Goal: Task Accomplishment & Management: Manage account settings

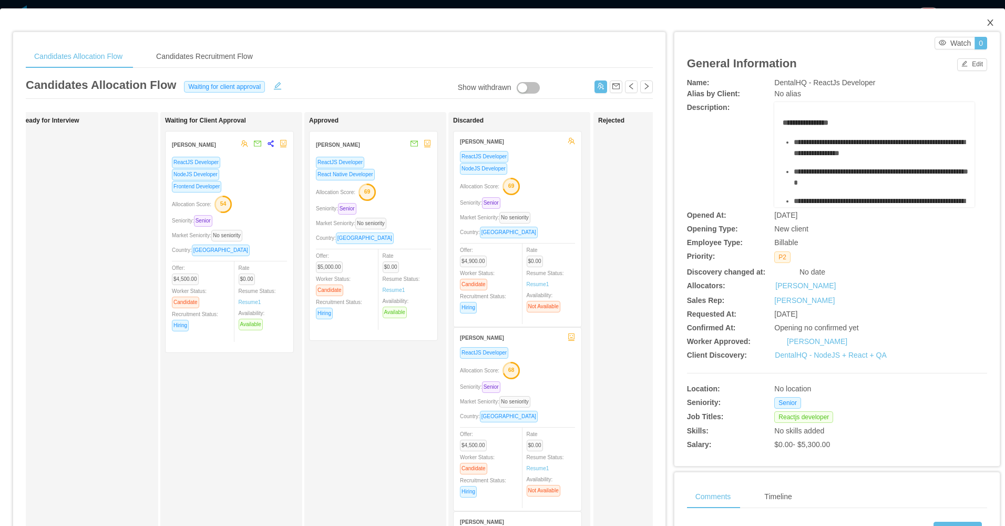
click at [986, 21] on icon "icon: close" at bounding box center [990, 22] width 8 height 8
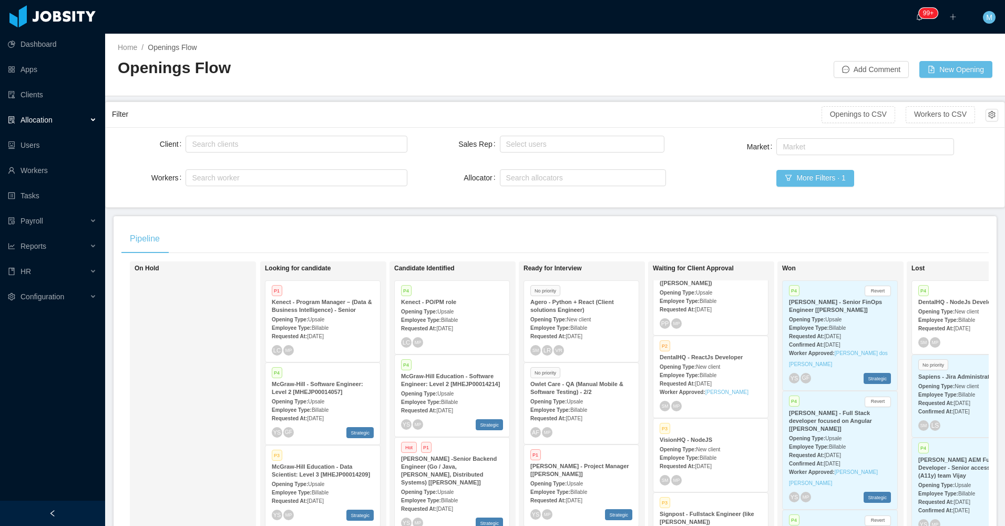
scroll to position [53, 0]
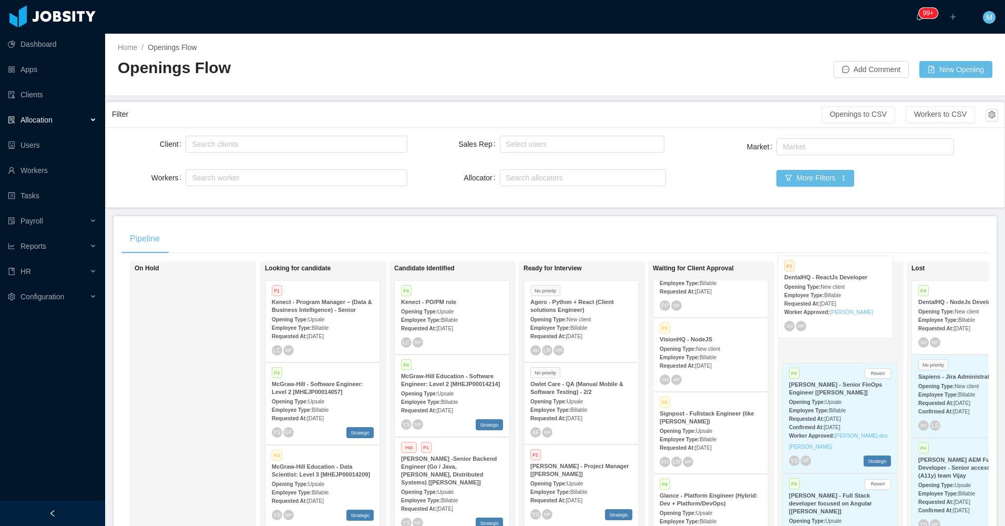
drag, startPoint x: 702, startPoint y: 359, endPoint x: 826, endPoint y: 297, distance: 139.1
click at [826, 297] on div "Pre-hired Available" at bounding box center [846, 283] width 47 height 35
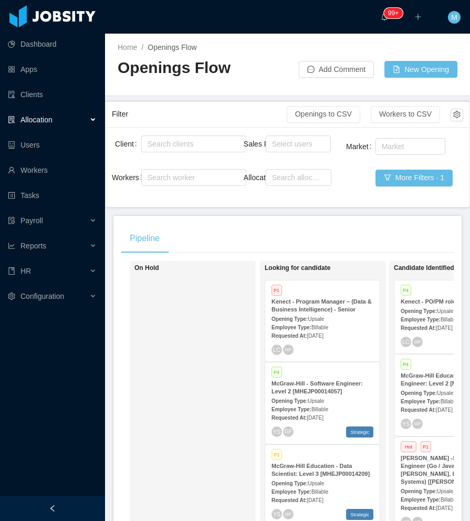
drag, startPoint x: 64, startPoint y: 509, endPoint x: 69, endPoint y: 484, distance: 26.4
click at [63, 509] on div at bounding box center [52, 508] width 105 height 25
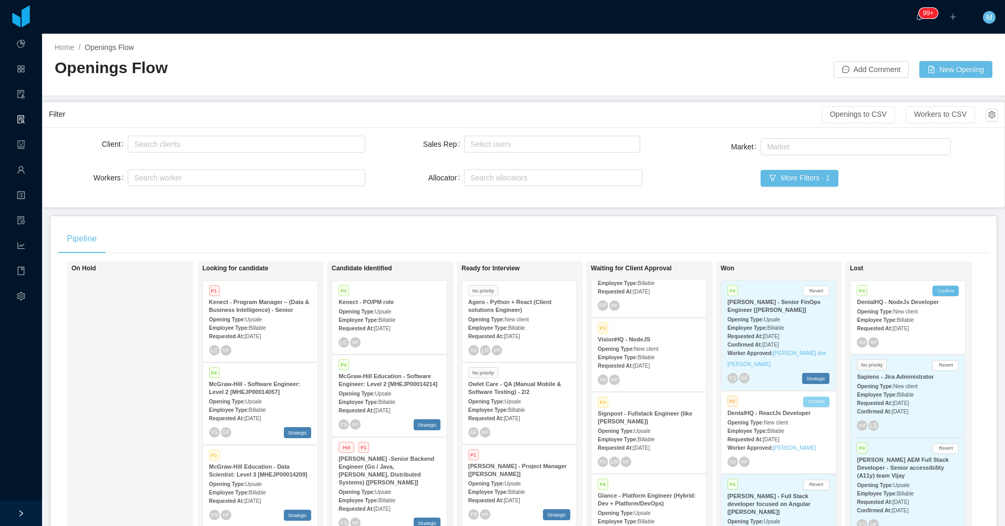
click at [812, 404] on button "Confirm" at bounding box center [816, 401] width 26 height 11
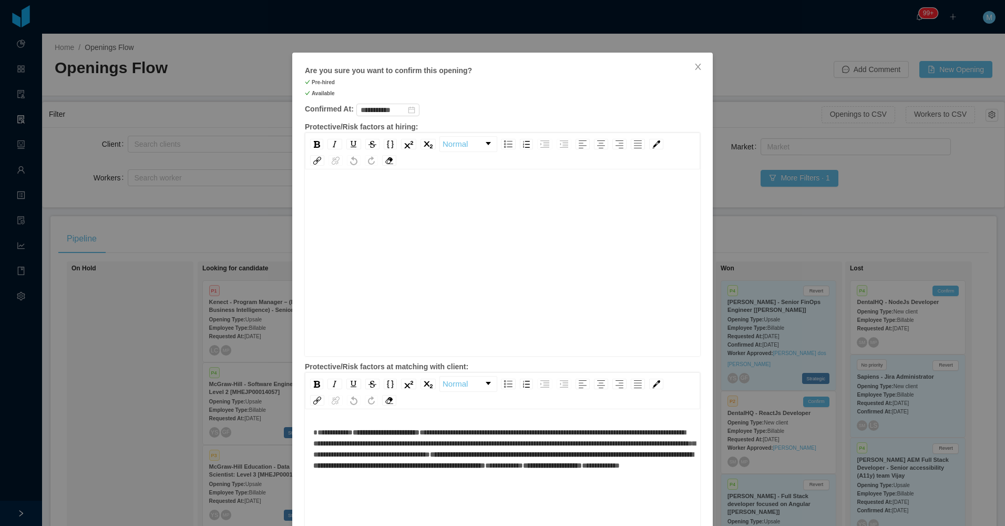
click at [534, 221] on div "rdw-editor" at bounding box center [502, 279] width 379 height 184
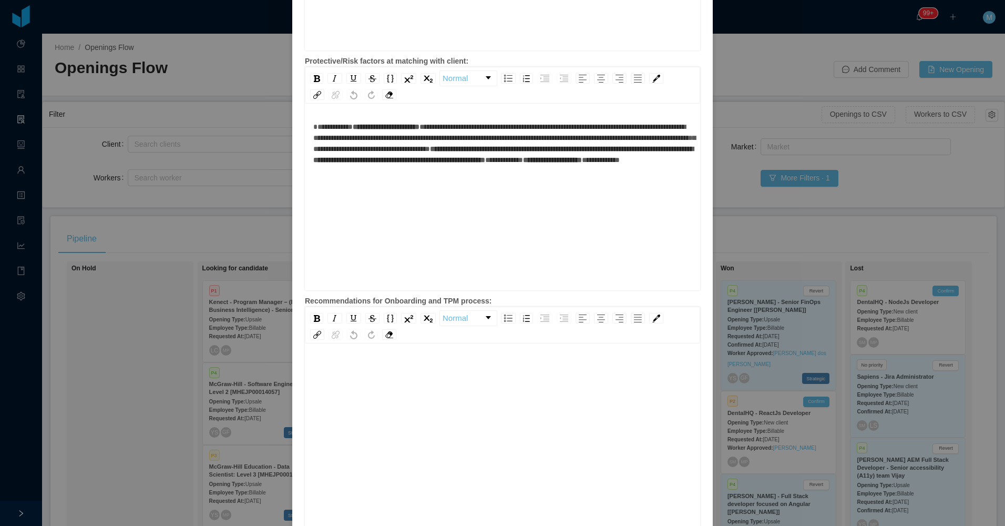
scroll to position [363, 0]
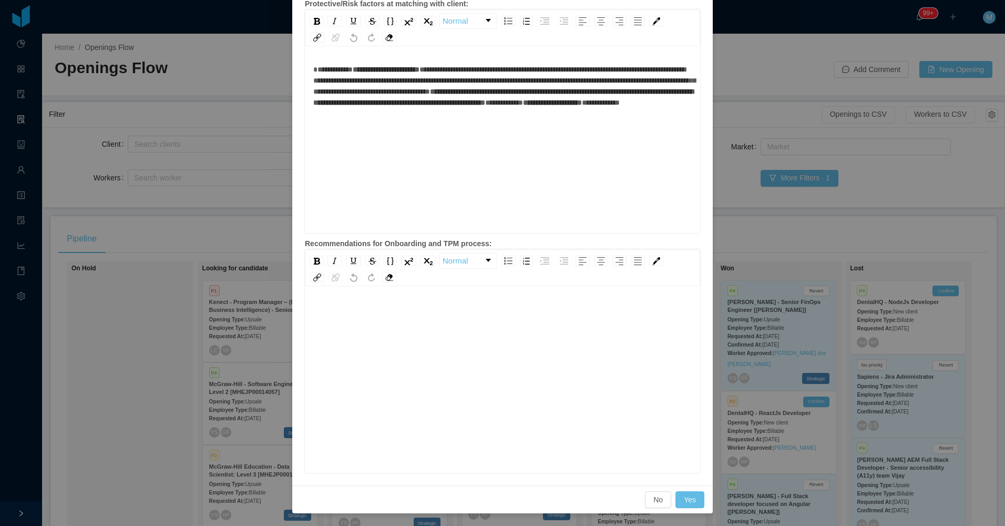
click at [451, 323] on div "rdw-editor" at bounding box center [502, 396] width 379 height 184
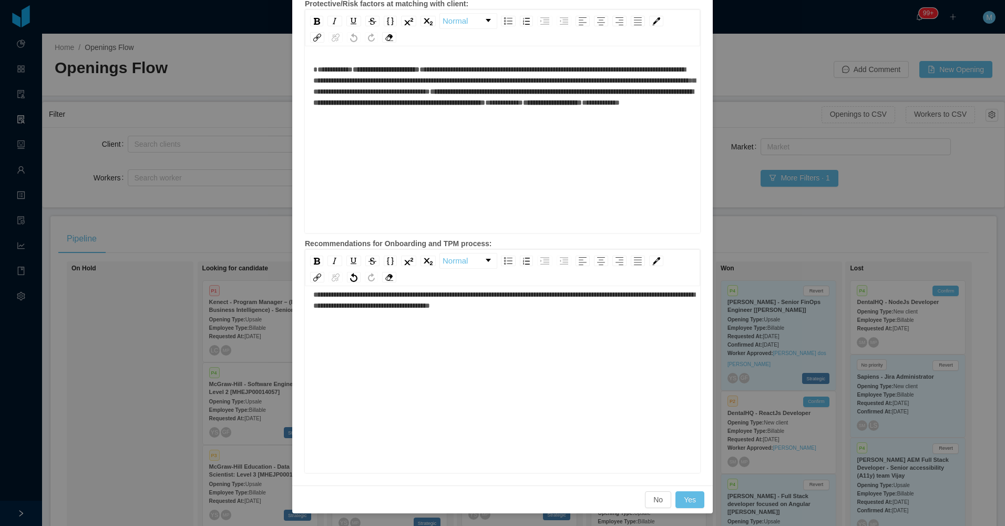
scroll to position [23, 0]
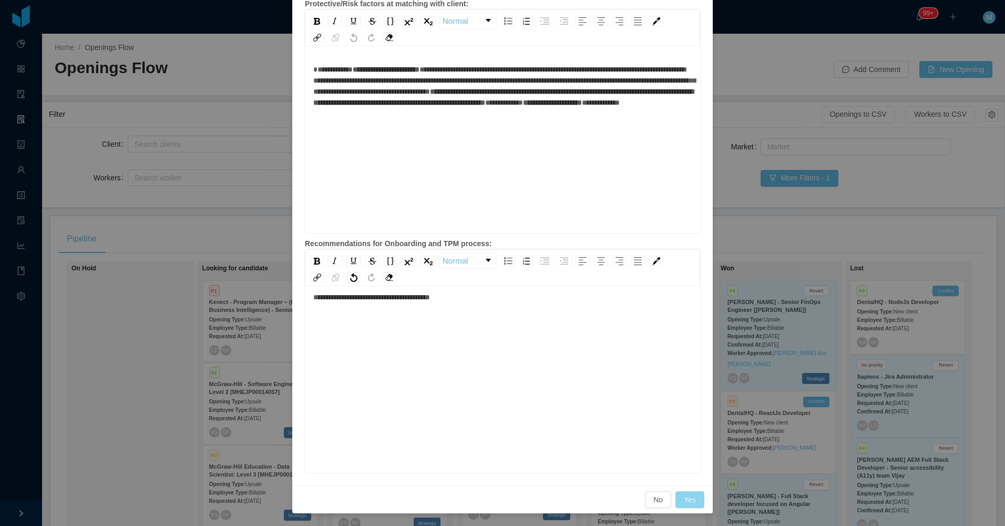
click at [683, 494] on button "Yes" at bounding box center [689, 499] width 29 height 17
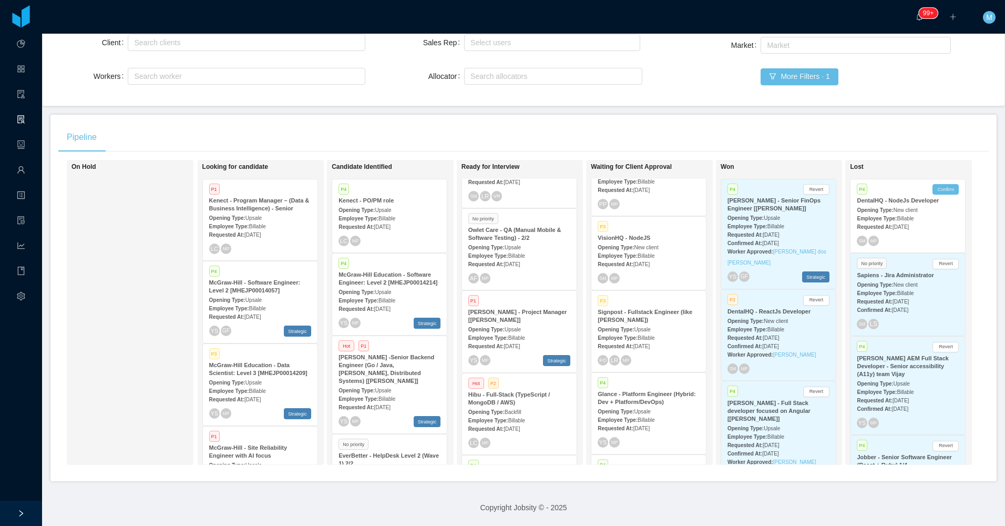
scroll to position [109, 0]
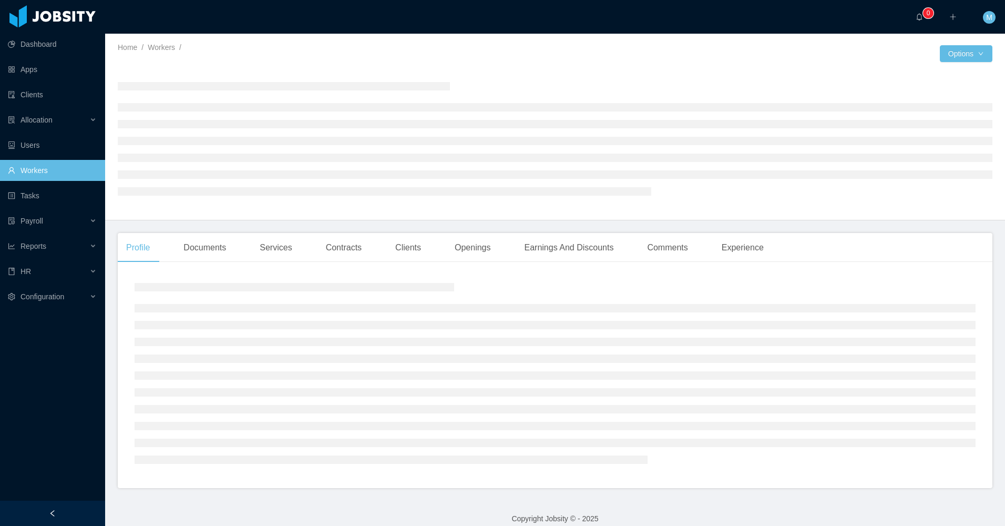
click at [65, 507] on div at bounding box center [52, 512] width 105 height 25
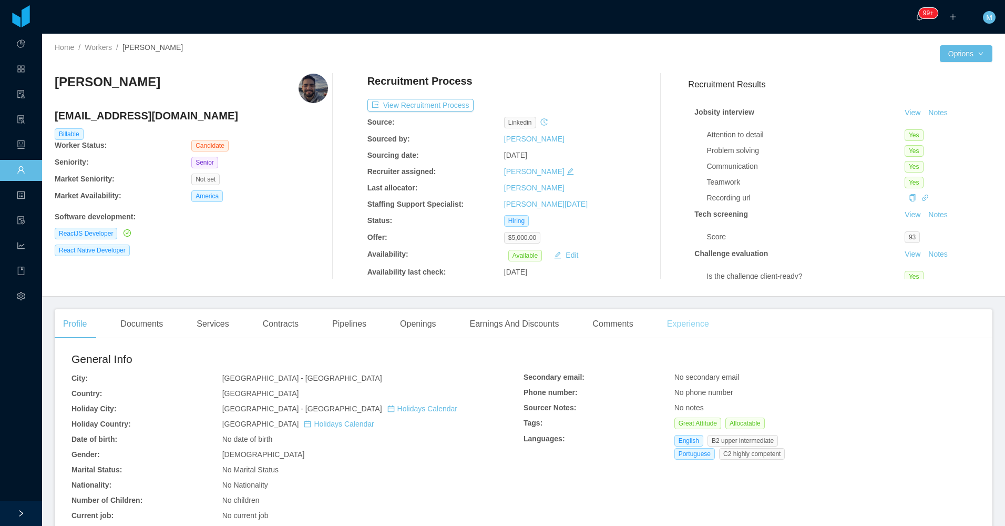
click at [674, 322] on div "Experience" at bounding box center [688, 323] width 59 height 29
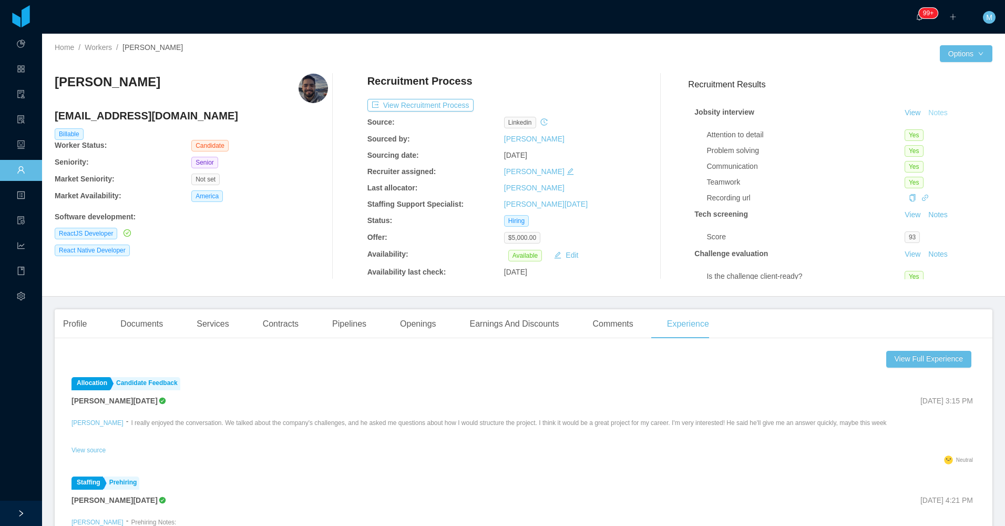
click at [924, 112] on button "Notes" at bounding box center [938, 113] width 28 height 13
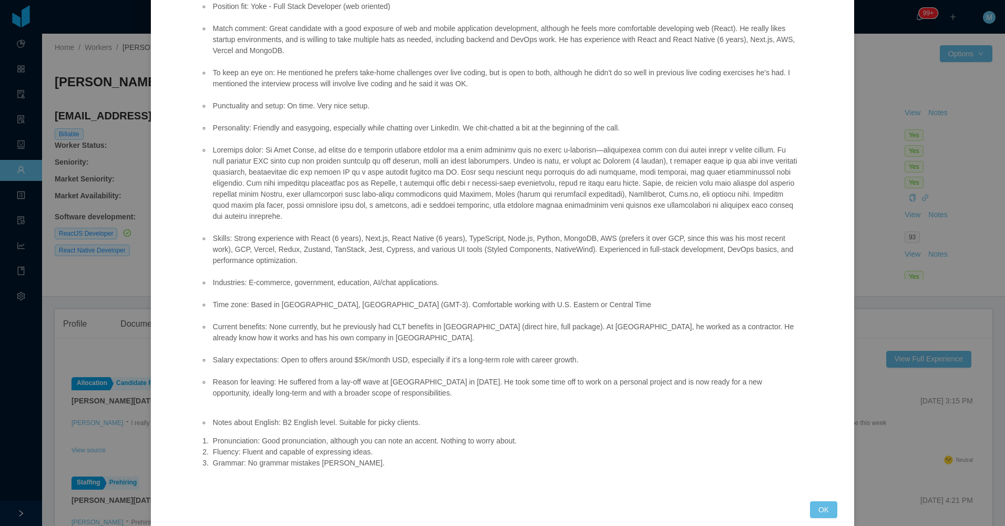
scroll to position [125, 0]
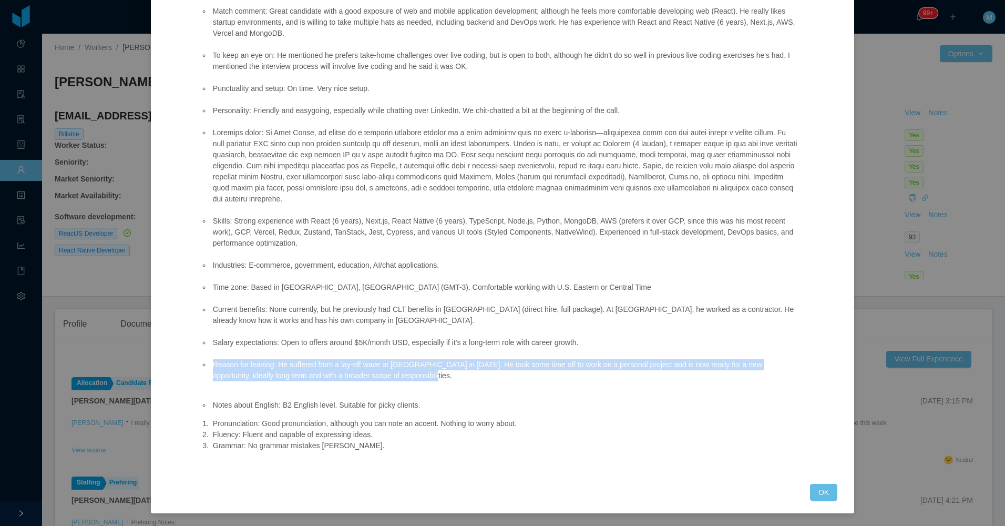
drag, startPoint x: 211, startPoint y: 361, endPoint x: 459, endPoint y: 380, distance: 248.8
click at [459, 380] on li "Reason for leaving: He suffered from a lay-off wave at Home Depot in Feb 2025. …" at bounding box center [504, 370] width 587 height 22
copy li "Reason for leaving: He suffered from a lay-off wave at Home Depot in Feb 2025. …"
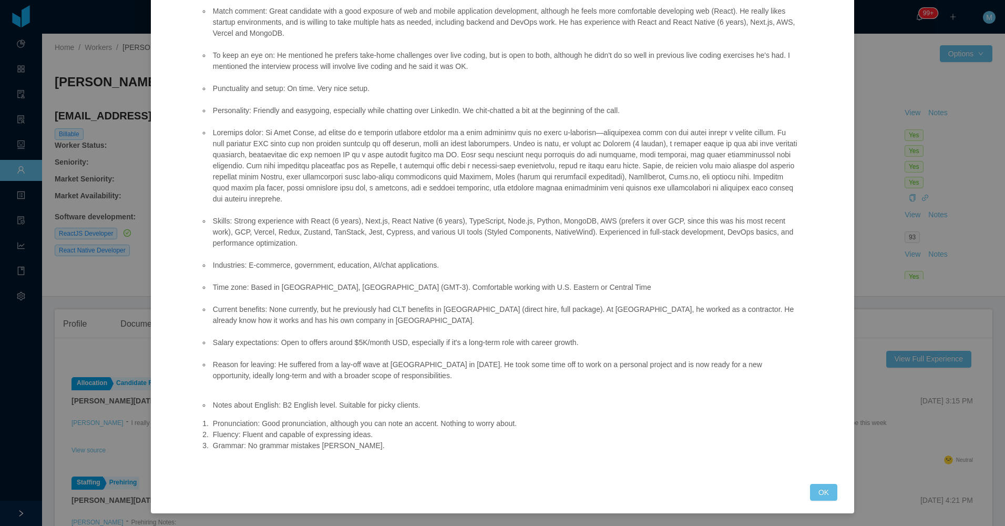
click at [840, 493] on div "Jobsity interview Position fit: Yoke - Full Stack Developer (web oriented) Matc…" at bounding box center [502, 219] width 703 height 585
drag, startPoint x: 820, startPoint y: 496, endPoint x: 817, endPoint y: 487, distance: 9.0
click at [819, 496] on button "OK" at bounding box center [823, 492] width 27 height 17
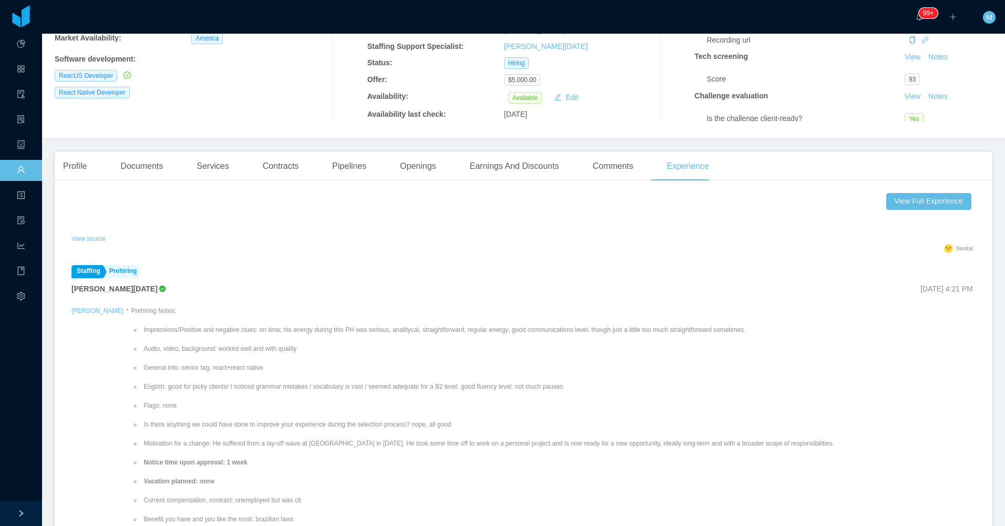
scroll to position [105, 0]
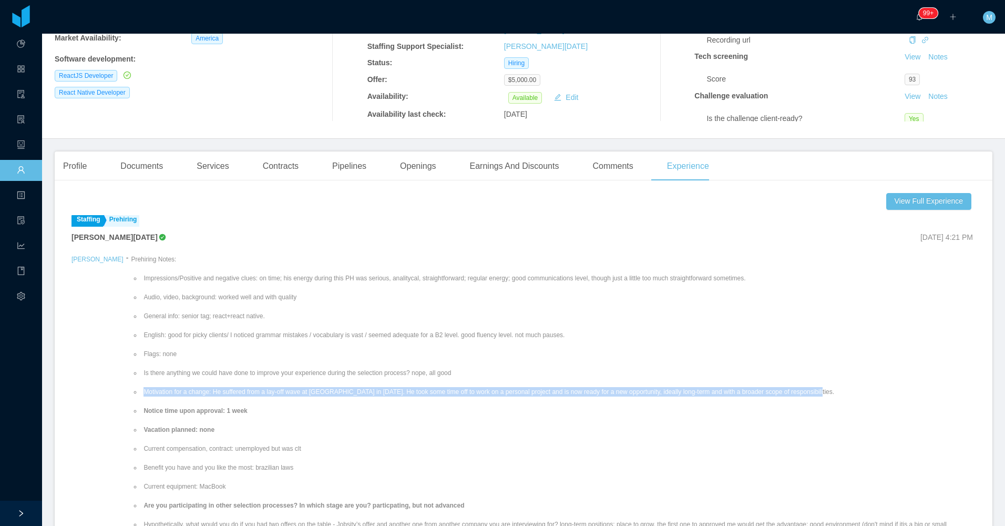
drag, startPoint x: 129, startPoint y: 392, endPoint x: 835, endPoint y: 394, distance: 705.8
click at [835, 394] on li "Motivation for a change: He suffered from a lay-off wave at Home Depot in Feb 2…" at bounding box center [558, 391] width 834 height 9
copy li "Motivation for a change: He suffered from a lay-off wave at Home Depot in Feb 2…"
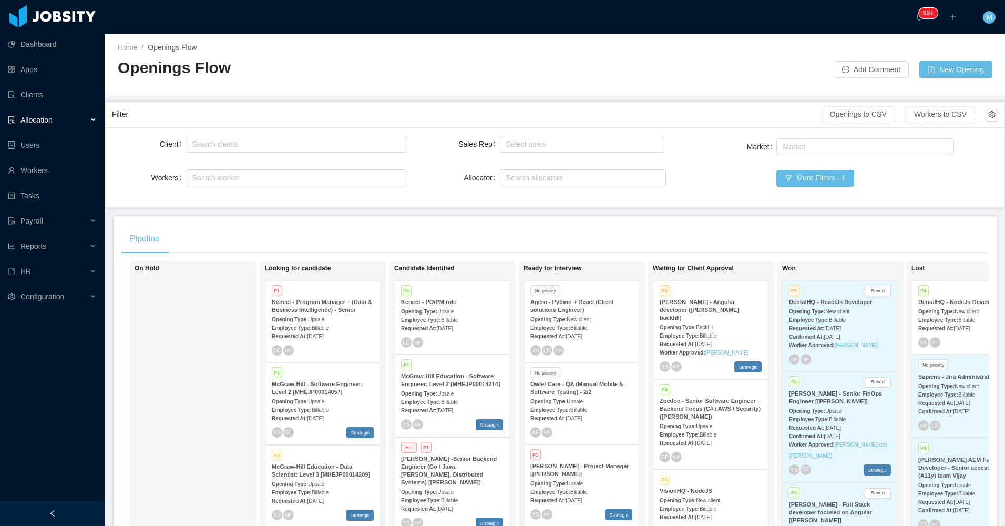
click at [237, 371] on div "On Hold" at bounding box center [208, 413] width 147 height 295
drag, startPoint x: 101, startPoint y: 509, endPoint x: 105, endPoint y: 504, distance: 6.3
click at [100, 509] on div at bounding box center [52, 512] width 105 height 25
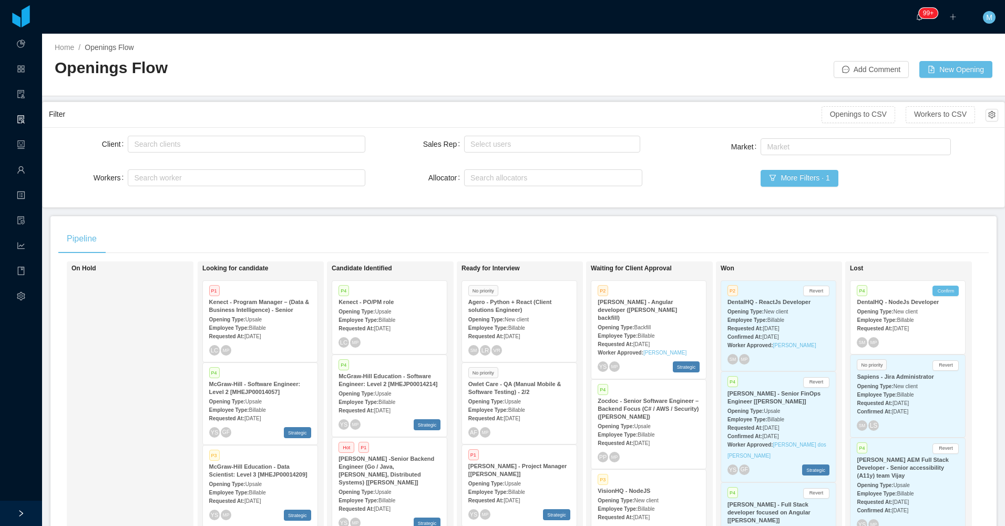
click at [670, 241] on div "Pipeline" at bounding box center [523, 238] width 930 height 29
click at [657, 313] on strong "[PERSON_NAME] - Angular developer ([PERSON_NAME] backfill)" at bounding box center [637, 310] width 79 height 22
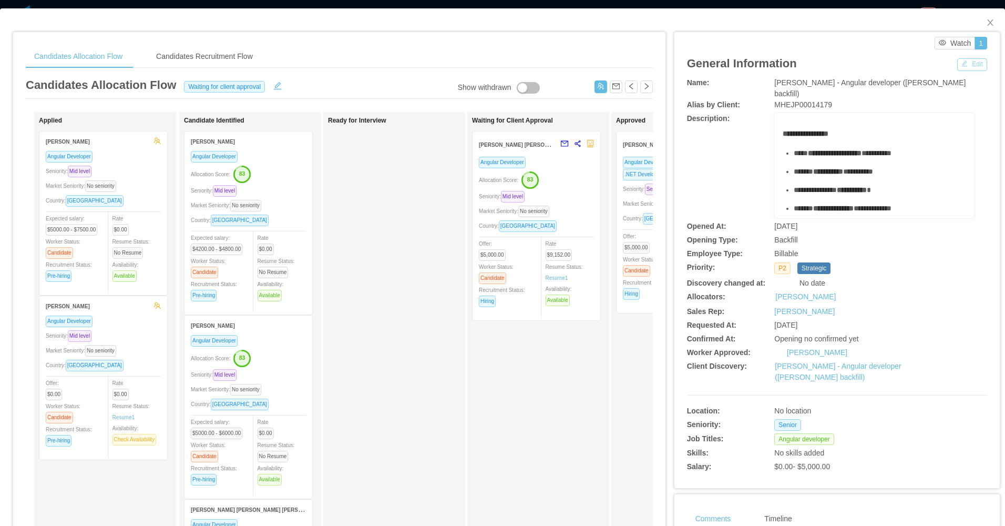
drag, startPoint x: 963, startPoint y: 64, endPoint x: 928, endPoint y: 77, distance: 37.8
click at [963, 65] on button "Edit" at bounding box center [972, 64] width 30 height 13
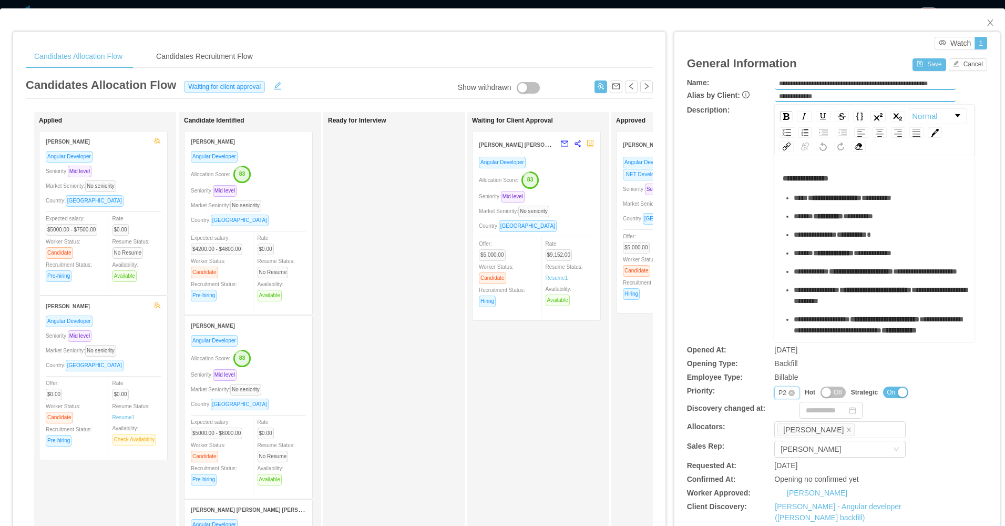
click at [778, 391] on div "P2" at bounding box center [782, 393] width 8 height 12
click at [780, 465] on li "P4" at bounding box center [780, 460] width 24 height 17
click at [914, 68] on button "Save" at bounding box center [928, 64] width 33 height 13
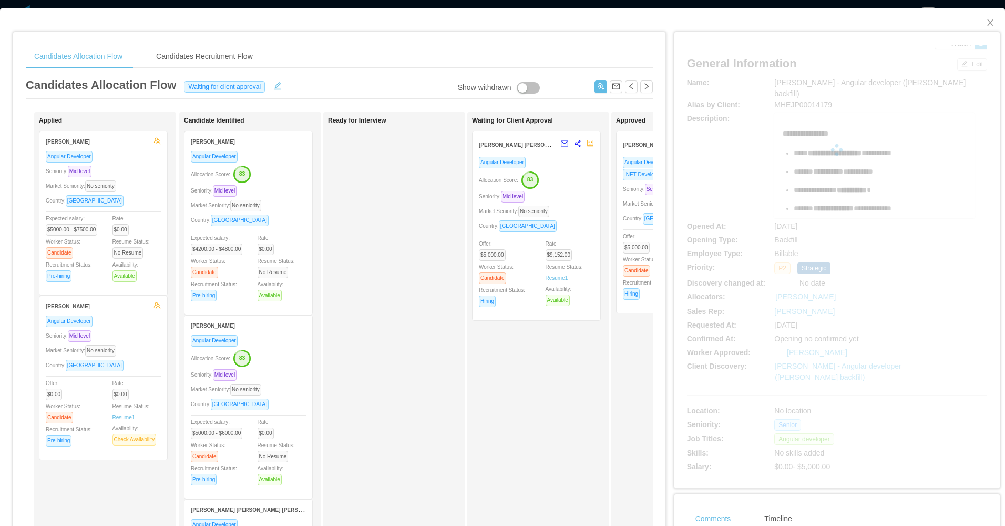
click at [585, 208] on div "Market Seniority: No seniority" at bounding box center [536, 211] width 115 height 12
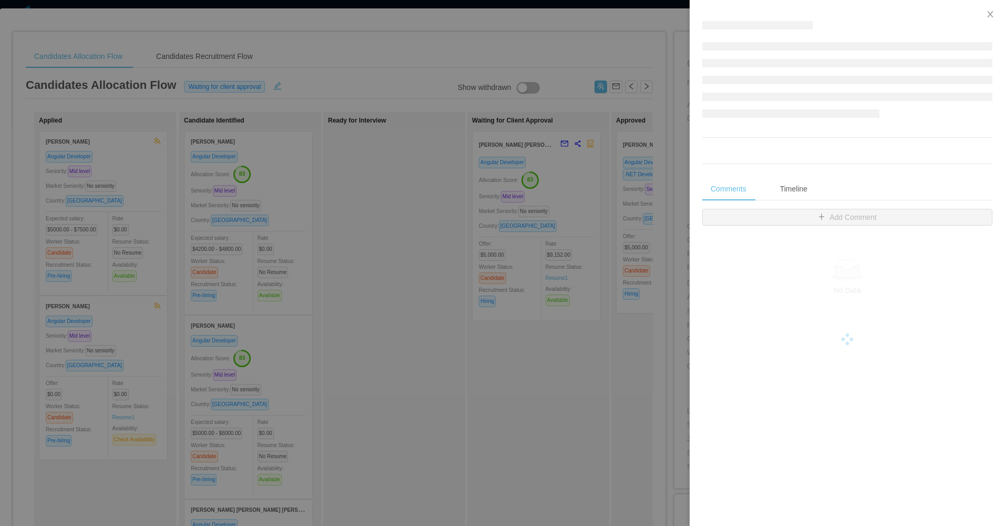
click at [383, 262] on div at bounding box center [502, 263] width 1005 height 526
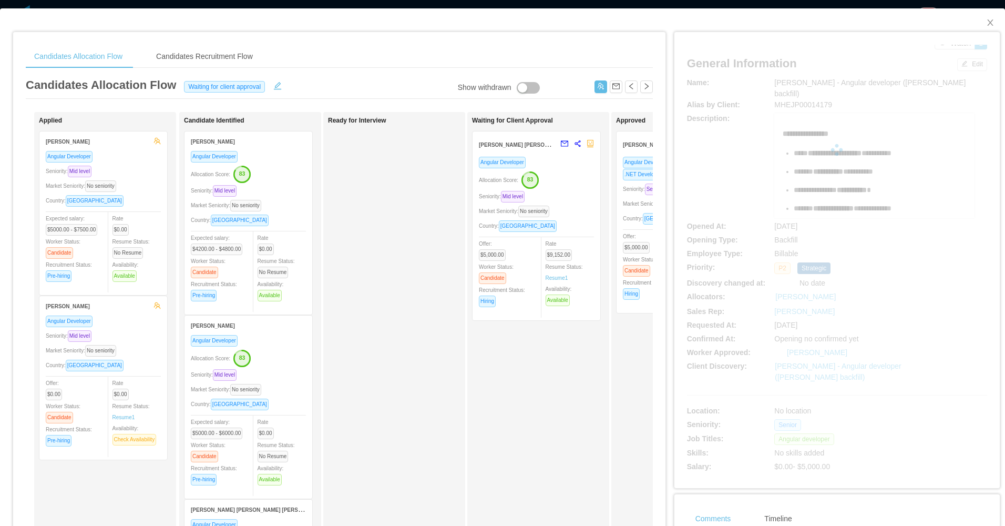
click at [307, 186] on div "Angular Developer Allocation Score: 83 Seniority: Mid level Market Seniority: N…" at bounding box center [248, 232] width 128 height 164
click at [302, 204] on div "Market Seniority: No seniority" at bounding box center [248, 205] width 115 height 12
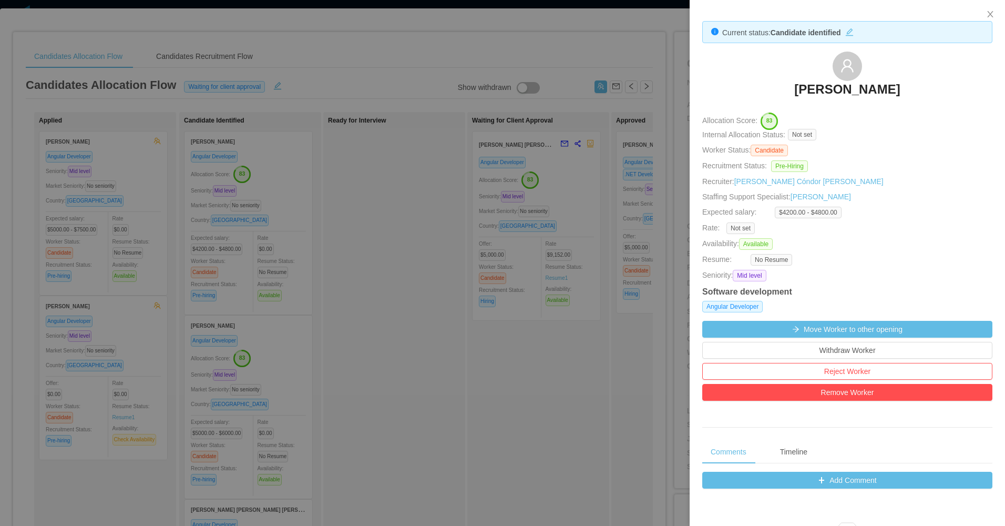
drag, startPoint x: 478, startPoint y: 241, endPoint x: 337, endPoint y: 285, distance: 147.6
click at [477, 241] on div at bounding box center [502, 263] width 1005 height 526
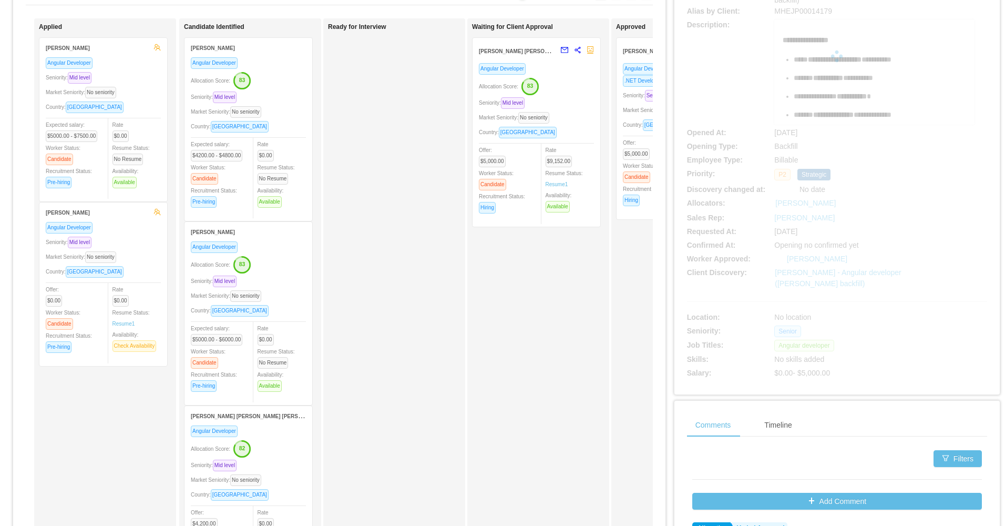
scroll to position [105, 0]
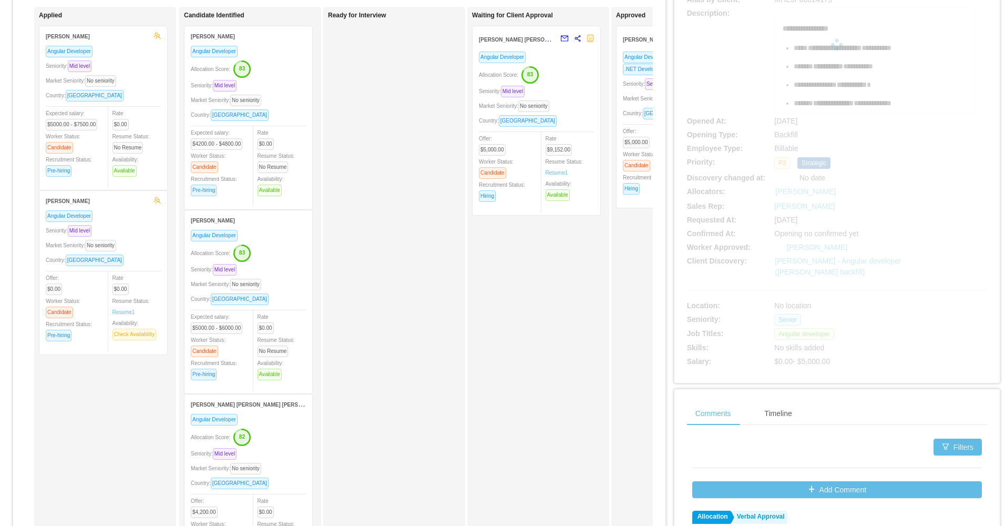
click at [285, 270] on div "Seniority: Mid level" at bounding box center [248, 269] width 115 height 12
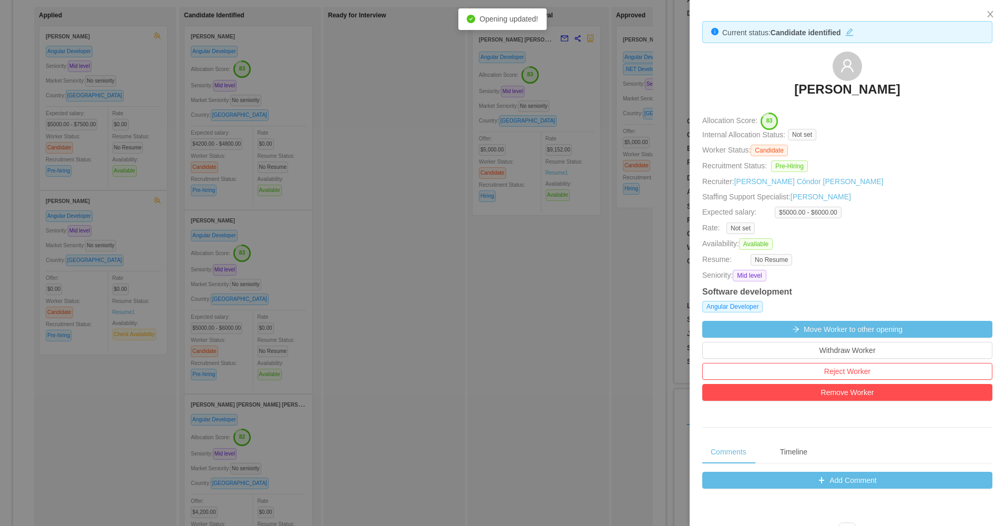
drag, startPoint x: 566, startPoint y: 212, endPoint x: 687, endPoint y: 47, distance: 204.6
click at [568, 210] on div at bounding box center [502, 263] width 1005 height 526
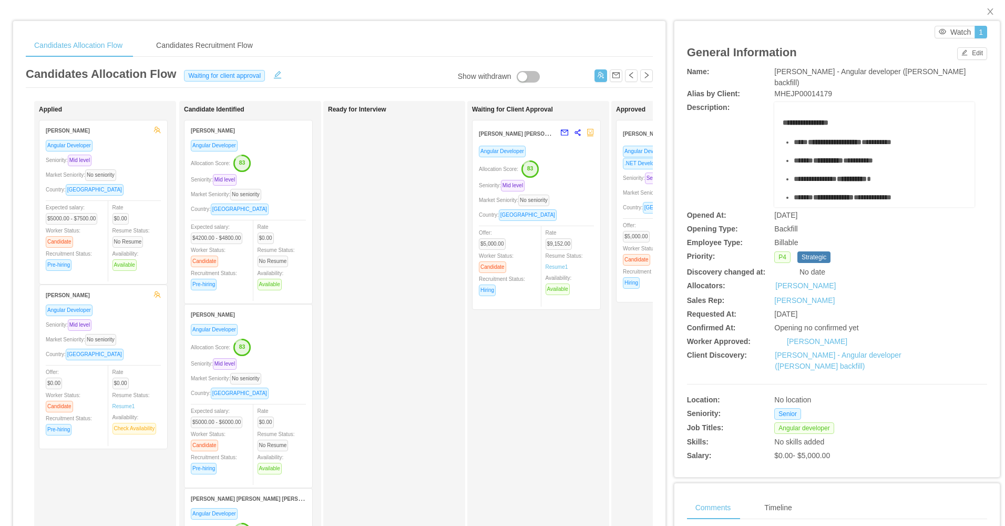
scroll to position [0, 0]
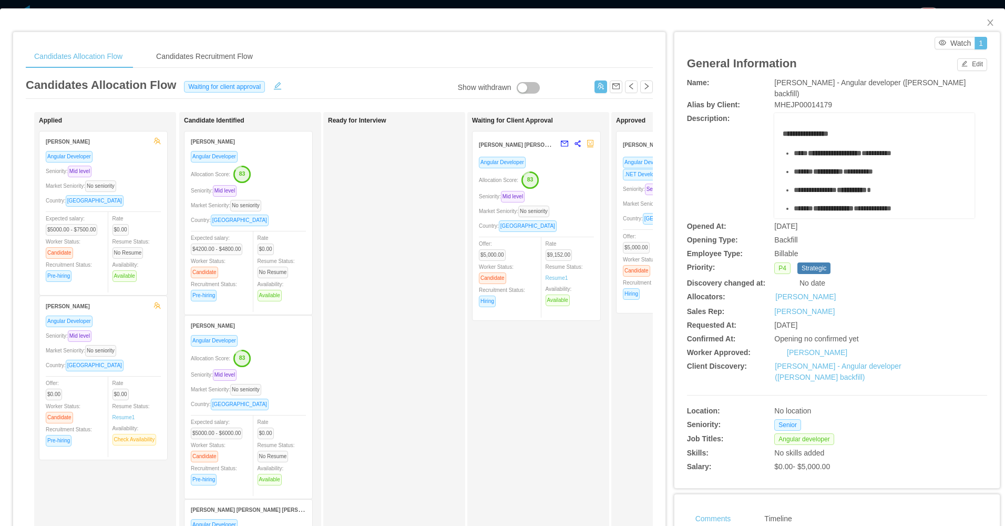
click at [261, 176] on div "Allocation Score: 83" at bounding box center [248, 173] width 115 height 17
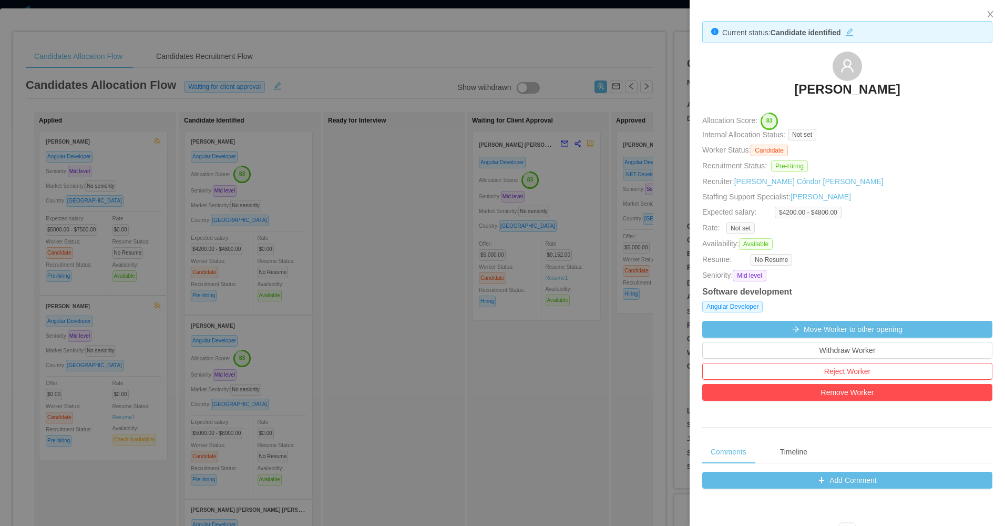
drag, startPoint x: 775, startPoint y: 77, endPoint x: 901, endPoint y: 90, distance: 126.8
click at [901, 90] on div "Dennis Cremasco" at bounding box center [847, 78] width 290 height 53
copy h3 "Dennis Cremasco"
click at [451, 278] on div at bounding box center [502, 263] width 1005 height 526
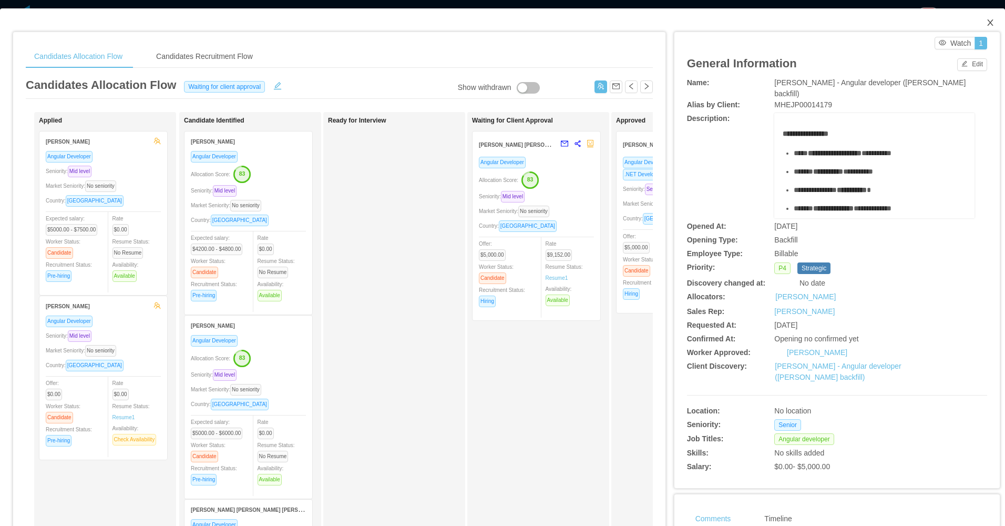
click at [986, 22] on icon "icon: close" at bounding box center [990, 22] width 8 height 8
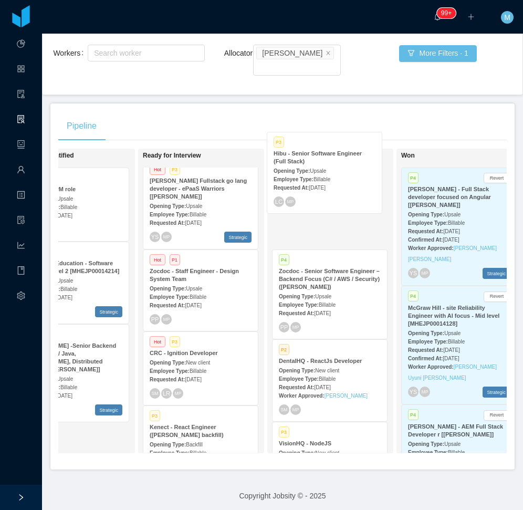
drag, startPoint x: 209, startPoint y: 290, endPoint x: 328, endPoint y: 191, distance: 155.2
click at [328, 191] on div "On Hold Looking for candidate P1 Kenect - Program Manager – (Data & Business In…" at bounding box center [282, 305] width 449 height 313
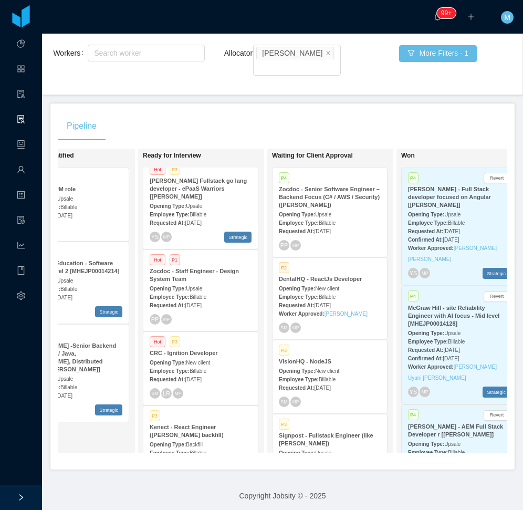
scroll to position [303, 0]
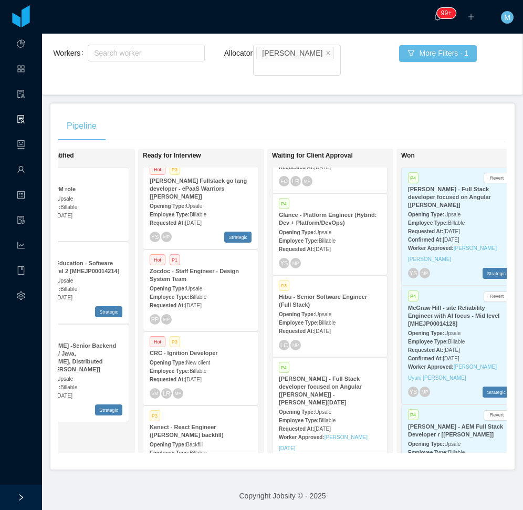
click at [330, 328] on span "[DATE]" at bounding box center [322, 331] width 16 height 6
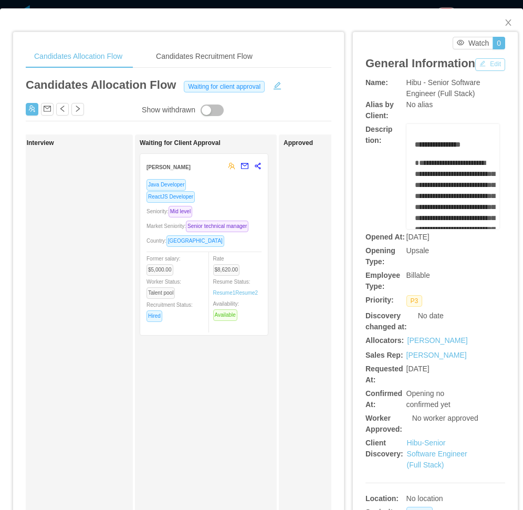
click at [476, 71] on button "Edit" at bounding box center [491, 64] width 30 height 13
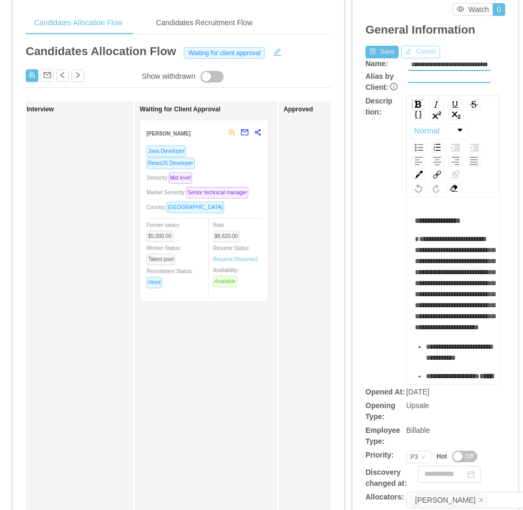
scroll to position [53, 0]
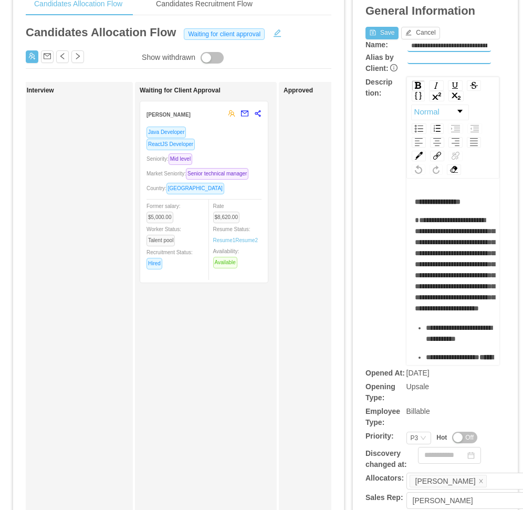
click at [406, 444] on div "**********" at bounding box center [436, 386] width 140 height 695
click at [411, 439] on div "P3" at bounding box center [415, 439] width 8 height 12
click at [412, 386] on li "P2" at bounding box center [412, 384] width 24 height 17
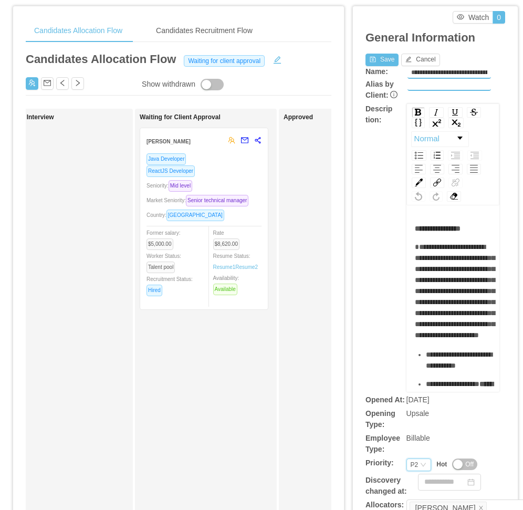
scroll to position [0, 0]
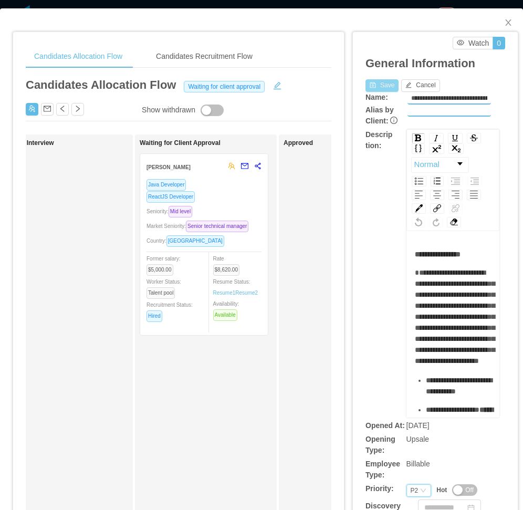
click at [381, 85] on button "Save" at bounding box center [382, 85] width 33 height 13
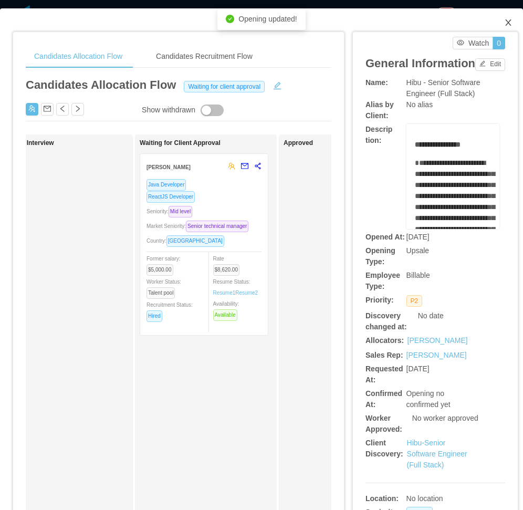
click at [505, 21] on icon "icon: close" at bounding box center [509, 22] width 8 height 8
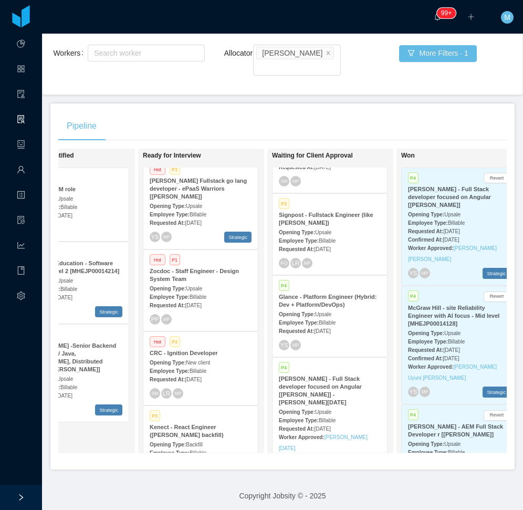
drag, startPoint x: 342, startPoint y: 127, endPoint x: 333, endPoint y: 131, distance: 10.2
click at [342, 127] on div "Pipeline" at bounding box center [282, 125] width 449 height 29
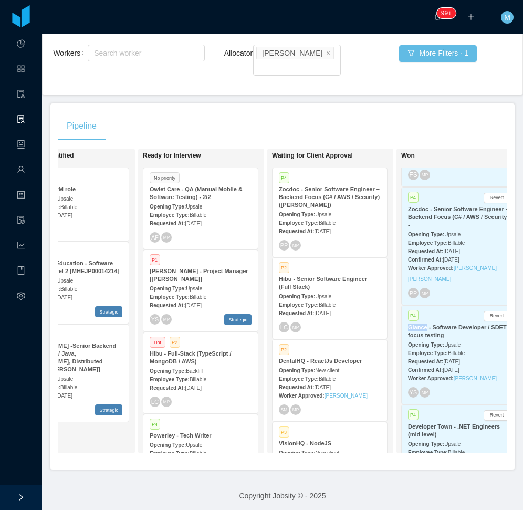
click at [201, 352] on div "Hibu - Full-Stack (TypeScript / MongoDB / AWS)" at bounding box center [201, 358] width 102 height 16
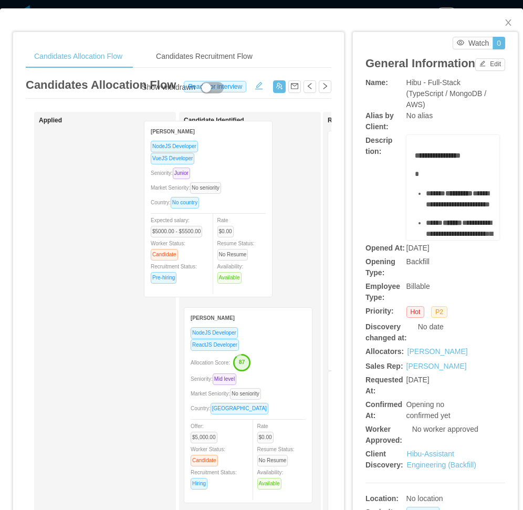
drag, startPoint x: 142, startPoint y: 263, endPoint x: 243, endPoint y: 255, distance: 101.2
click at [249, 254] on div "Applied Gabriel Carvalho NodeJS Developer VueJS Developer Seniority: Junior Mar…" at bounding box center [179, 379] width 306 height 534
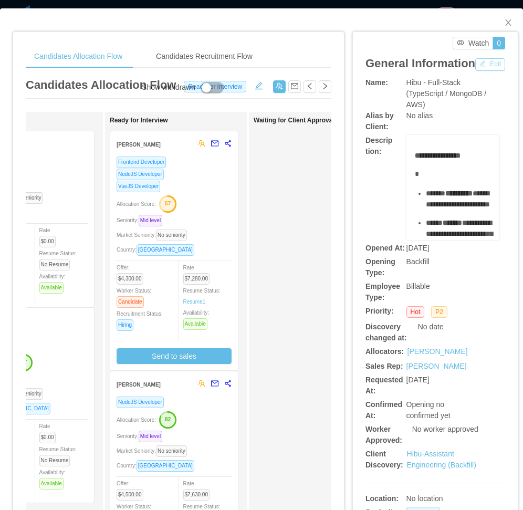
drag, startPoint x: 385, startPoint y: 85, endPoint x: 374, endPoint y: 126, distance: 42.3
click at [476, 71] on button "Edit" at bounding box center [491, 64] width 30 height 13
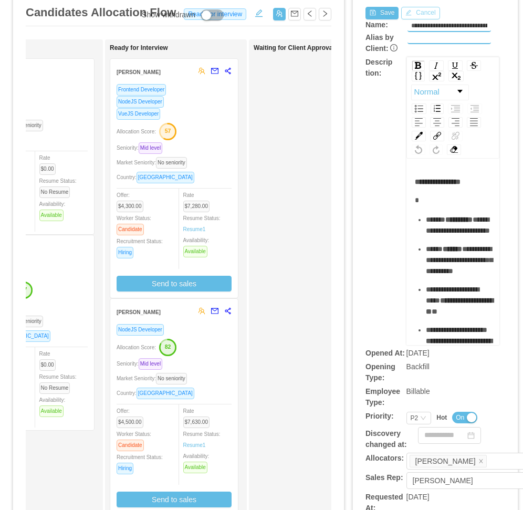
scroll to position [105, 0]
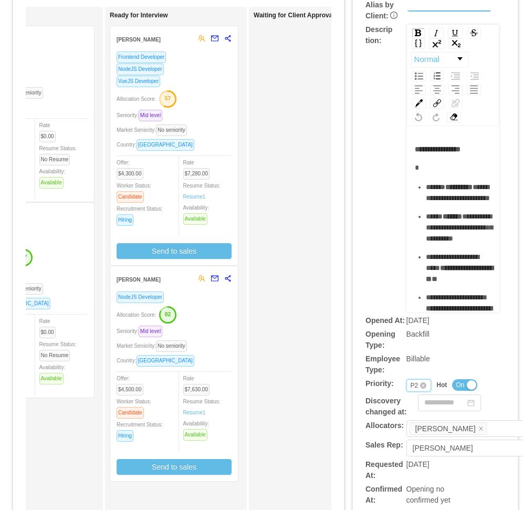
click at [407, 387] on div "Priority P2" at bounding box center [419, 385] width 25 height 13
drag, startPoint x: 413, startPoint y: 436, endPoint x: 388, endPoint y: 322, distance: 117.2
click at [412, 436] on li "P3" at bounding box center [412, 437] width 24 height 17
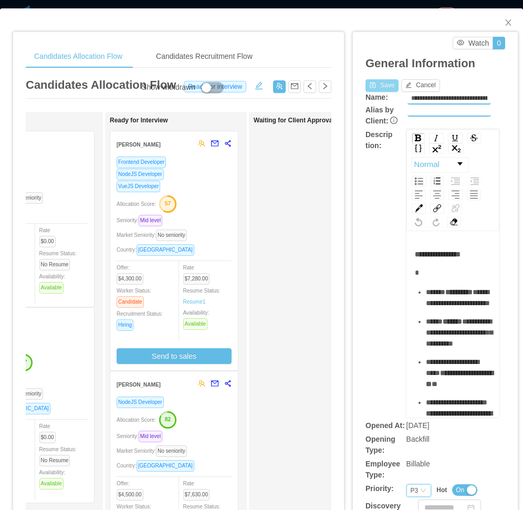
click at [381, 87] on button "Save" at bounding box center [382, 85] width 33 height 13
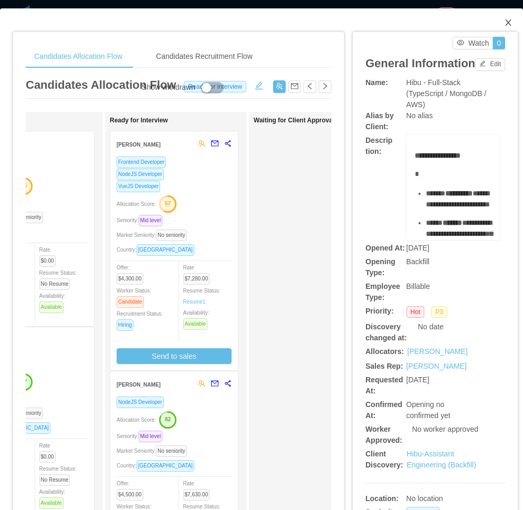
drag, startPoint x: 507, startPoint y: 22, endPoint x: 443, endPoint y: 63, distance: 75.8
click at [506, 22] on span "Close" at bounding box center [508, 22] width 29 height 29
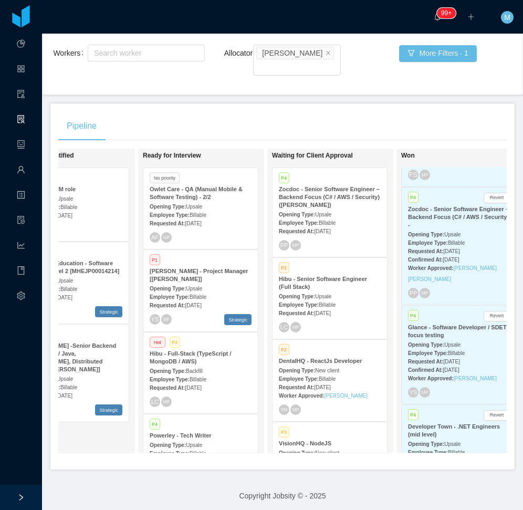
click at [356, 307] on div "Requested At: Sep 26th, 2025" at bounding box center [330, 312] width 102 height 11
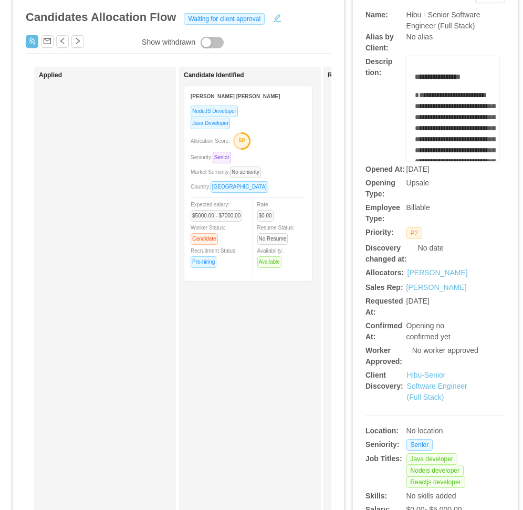
scroll to position [53, 0]
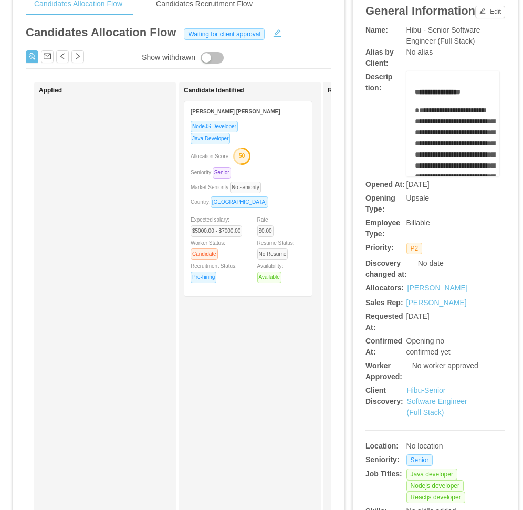
click at [301, 186] on div "Market Seniority: No seniority" at bounding box center [248, 187] width 115 height 12
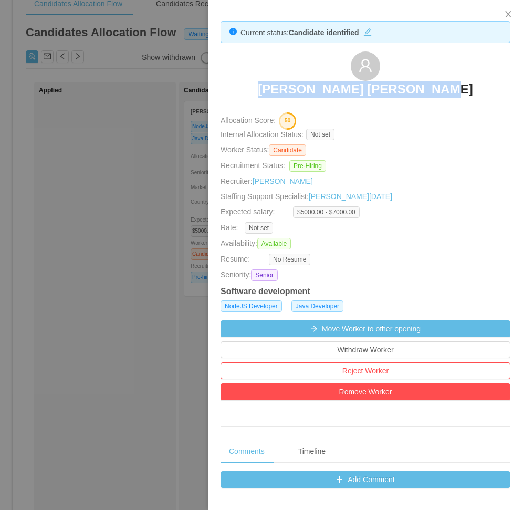
drag, startPoint x: 284, startPoint y: 83, endPoint x: 456, endPoint y: 88, distance: 171.9
click at [456, 88] on div "Wendel Kerr Correia Silva" at bounding box center [366, 78] width 290 height 53
copy h3 "Wendel Kerr Correia Silva"
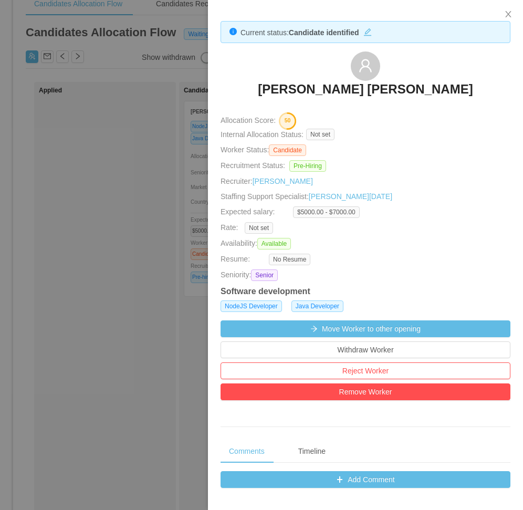
click at [137, 265] on div at bounding box center [261, 255] width 523 height 510
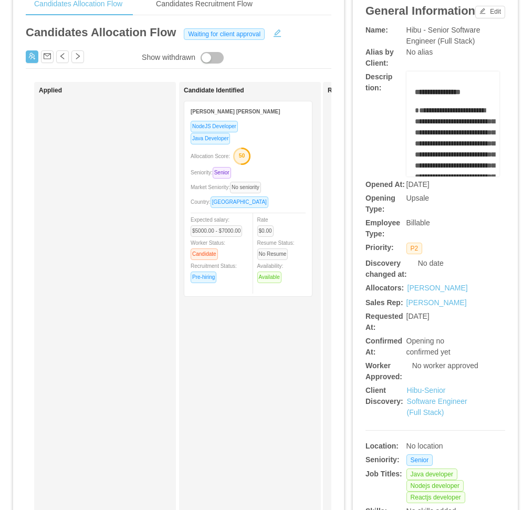
drag, startPoint x: 137, startPoint y: 265, endPoint x: 336, endPoint y: 143, distance: 233.8
click at [138, 265] on div "Applied" at bounding box center [112, 345] width 147 height 516
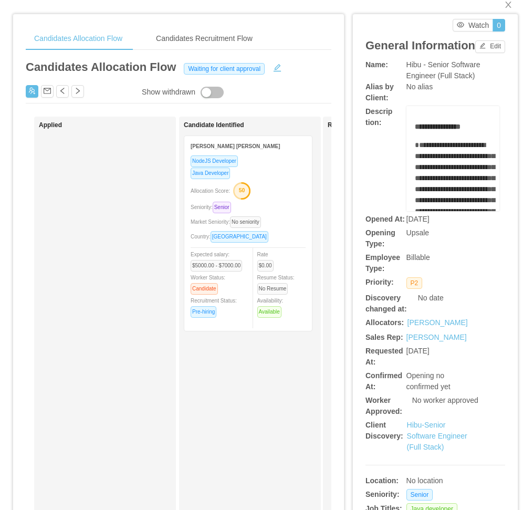
scroll to position [0, 0]
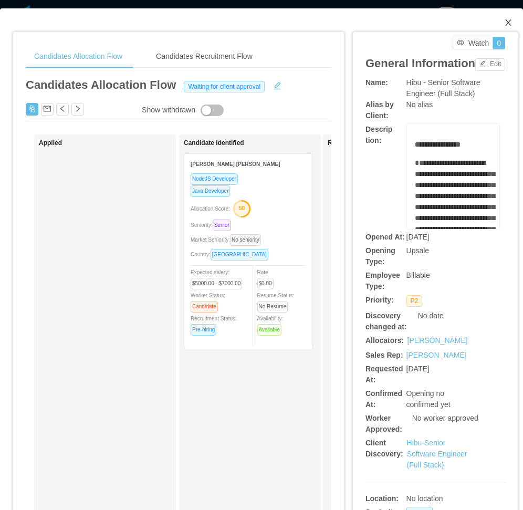
click at [506, 23] on icon "icon: close" at bounding box center [509, 22] width 6 height 6
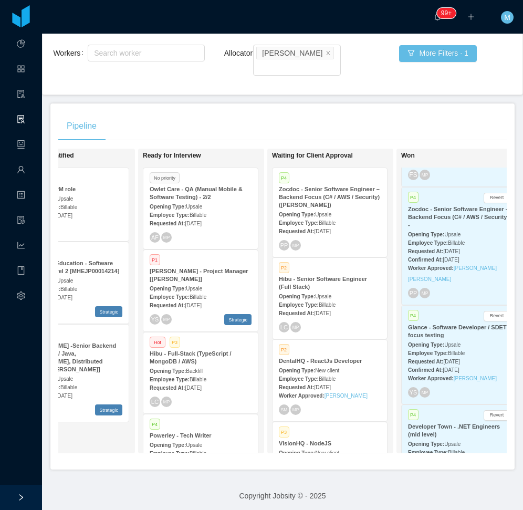
click at [109, 433] on div "Candidate Identified P4 Kenect - PO/PM role Opening Type: Upsale Employee Type:…" at bounding box center [87, 300] width 147 height 295
drag, startPoint x: 213, startPoint y: 457, endPoint x: 167, endPoint y: 460, distance: 46.4
click at [167, 460] on div "Pipeline On Hold Looking for candidate P1 Kenect - Program Manager – (Data & Bu…" at bounding box center [282, 287] width 465 height 366
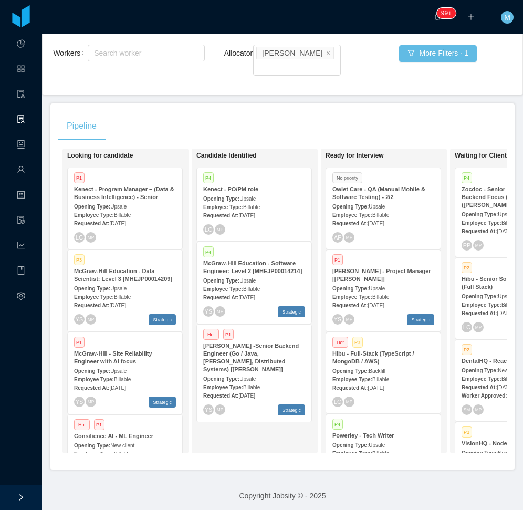
scroll to position [40, 0]
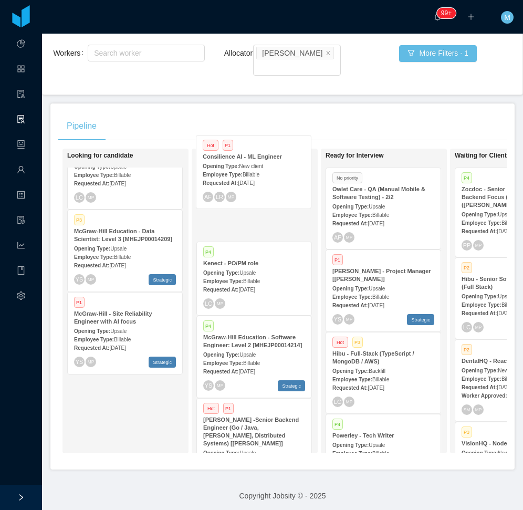
drag, startPoint x: 119, startPoint y: 420, endPoint x: 248, endPoint y: 193, distance: 261.5
click at [248, 193] on div "On Hold Looking for candidate P1 Kenect - Program Manager – (Data & Business In…" at bounding box center [282, 305] width 449 height 313
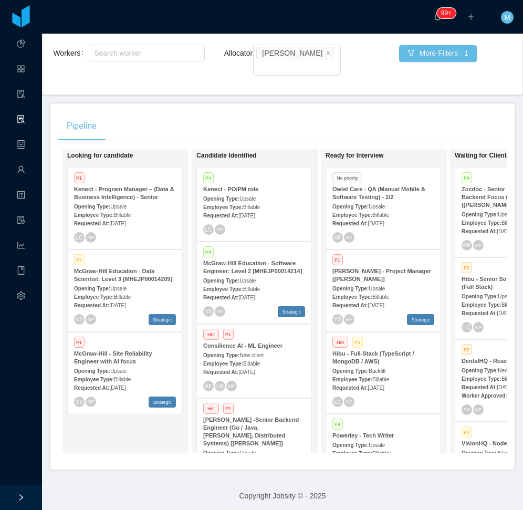
scroll to position [0, 0]
click at [214, 104] on div "Pipeline On Hold Looking for candidate P1 Kenect - Program Manager – (Data & Bu…" at bounding box center [282, 287] width 465 height 366
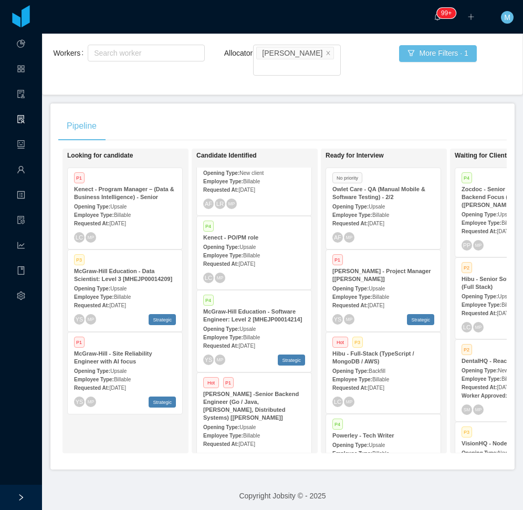
scroll to position [40, 0]
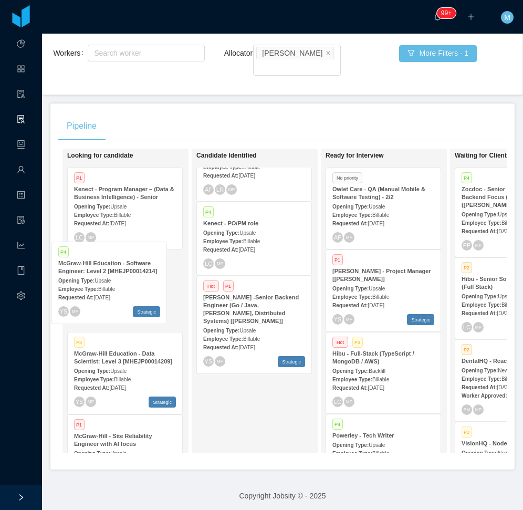
drag, startPoint x: 253, startPoint y: 303, endPoint x: 108, endPoint y: 281, distance: 146.2
click at [108, 281] on div "On Hold Looking for candidate P1 Kenect - Program Manager – (Data & Business In…" at bounding box center [282, 305] width 449 height 313
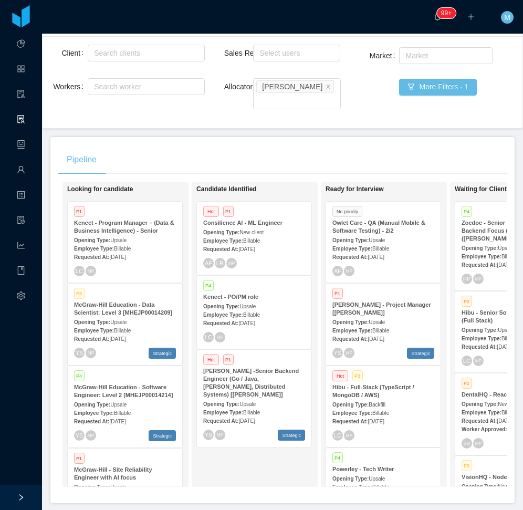
scroll to position [72, 0]
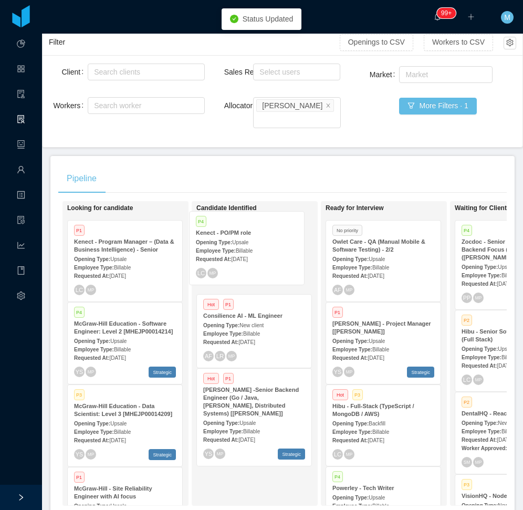
drag, startPoint x: 250, startPoint y: 323, endPoint x: 243, endPoint y: 252, distance: 71.3
click at [243, 252] on div "Candidate Identified Hot P1 Consilience AI - ML Engineer Opening Type: New clie…" at bounding box center [270, 353] width 147 height 295
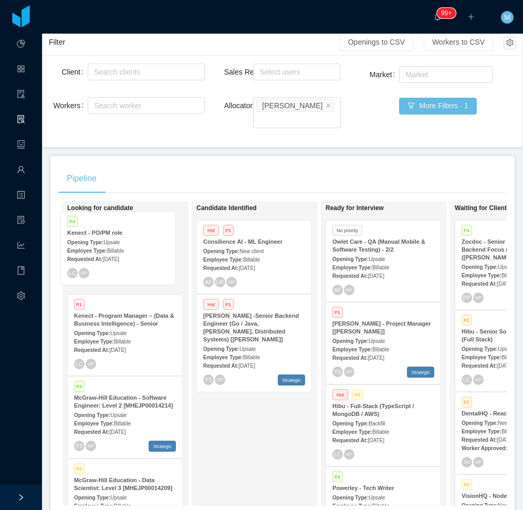
drag, startPoint x: 246, startPoint y: 313, endPoint x: 110, endPoint y: 242, distance: 153.5
click at [110, 242] on div "On Hold Looking for candidate P1 Kenect - Program Manager – (Data & Business In…" at bounding box center [282, 357] width 449 height 313
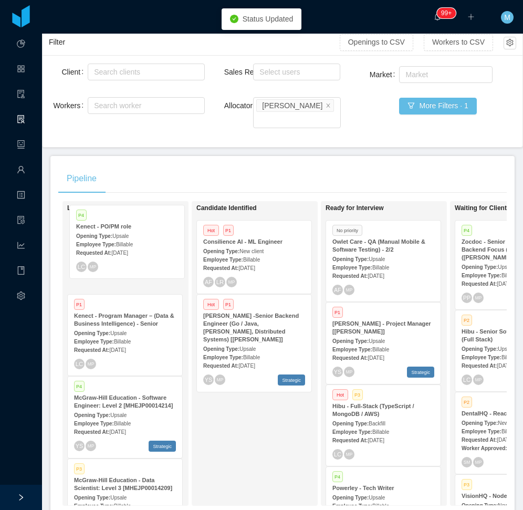
drag, startPoint x: 243, startPoint y: 317, endPoint x: 114, endPoint y: 239, distance: 151.6
click at [114, 239] on div "On Hold Looking for candidate P1 Kenect - Program Manager – (Data & Business In…" at bounding box center [282, 357] width 449 height 313
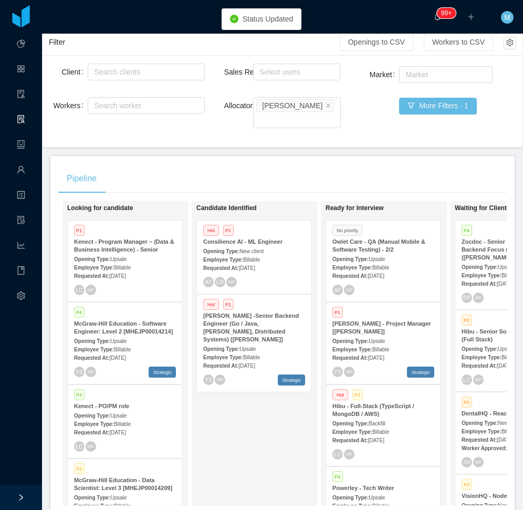
click at [136, 418] on div "Employee Type: Billable" at bounding box center [125, 423] width 102 height 11
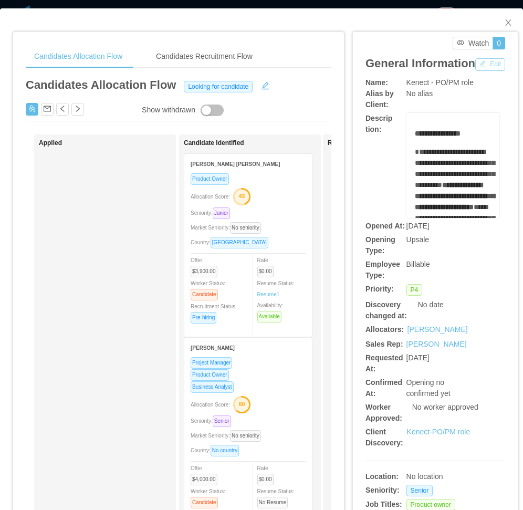
click at [476, 71] on button "Edit" at bounding box center [491, 64] width 30 height 13
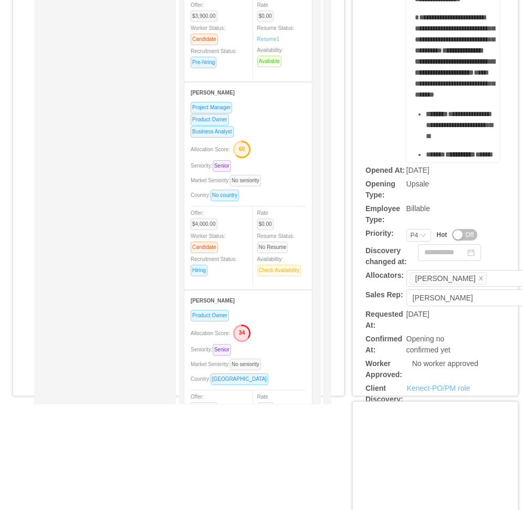
scroll to position [263, 0]
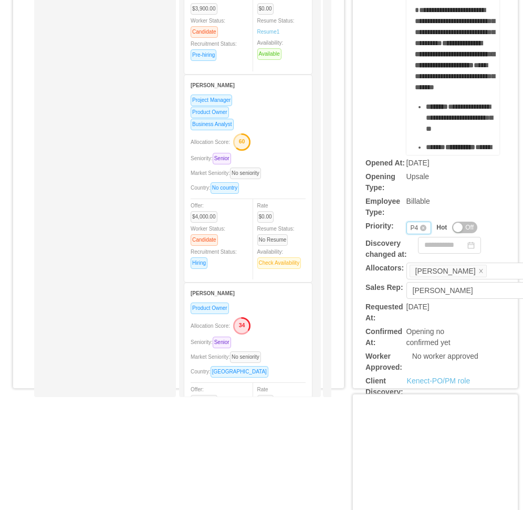
click at [411, 229] on div "P4" at bounding box center [415, 228] width 8 height 12
click at [406, 276] on li "P3" at bounding box center [412, 279] width 24 height 17
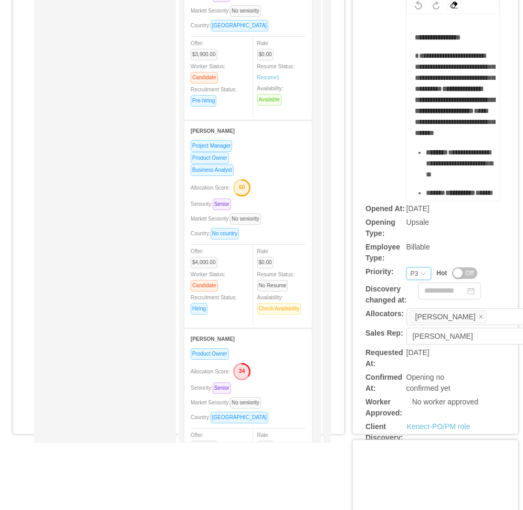
scroll to position [0, 0]
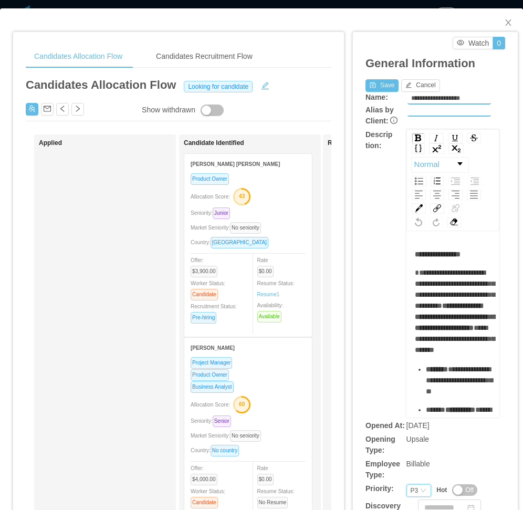
click at [378, 78] on div "Save Cancel" at bounding box center [403, 84] width 75 height 15
click at [378, 83] on button "Save" at bounding box center [382, 85] width 33 height 13
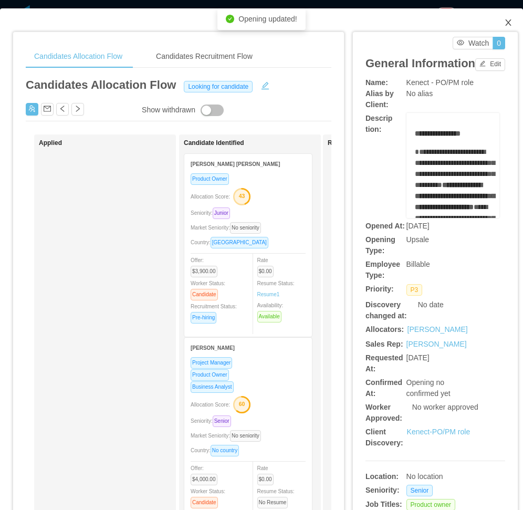
click at [505, 25] on icon "icon: close" at bounding box center [509, 22] width 8 height 8
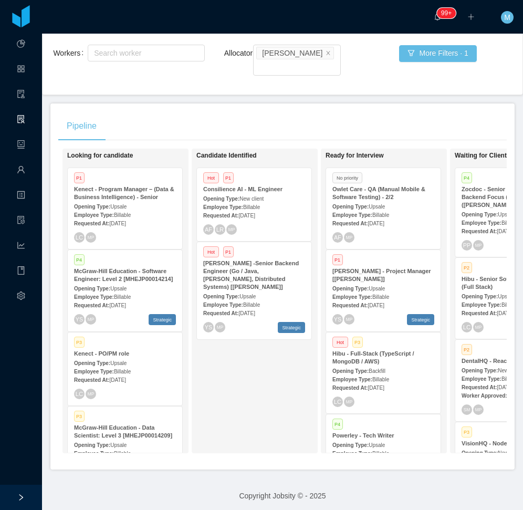
click at [201, 396] on div "Candidate Identified Hot P1 Consilience AI - ML Engineer Opening Type: New clie…" at bounding box center [270, 300] width 147 height 295
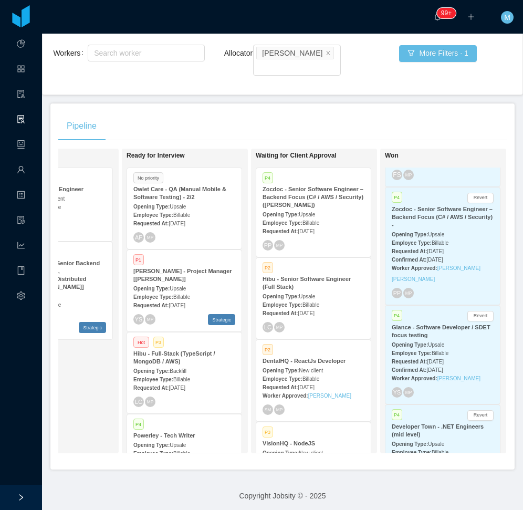
scroll to position [0, 331]
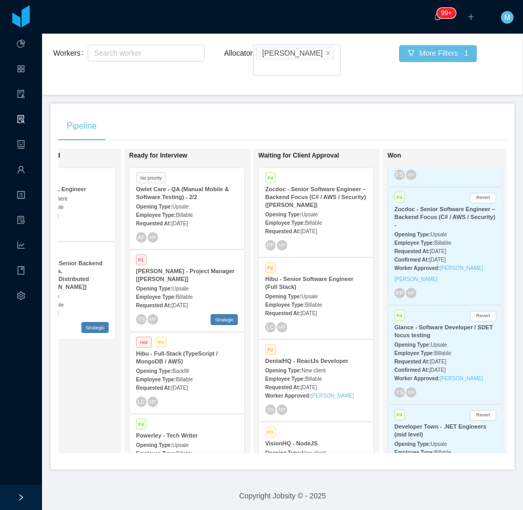
click at [341, 307] on div "Requested At: Sep 26th, 2025" at bounding box center [316, 312] width 102 height 11
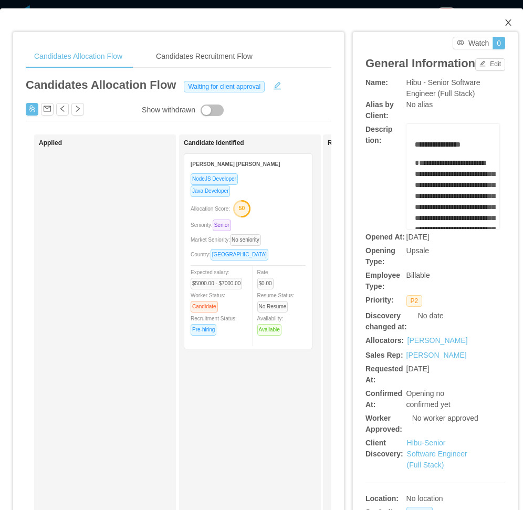
drag, startPoint x: 498, startPoint y: 27, endPoint x: 484, endPoint y: 30, distance: 15.0
click at [498, 27] on span "Close" at bounding box center [508, 22] width 29 height 29
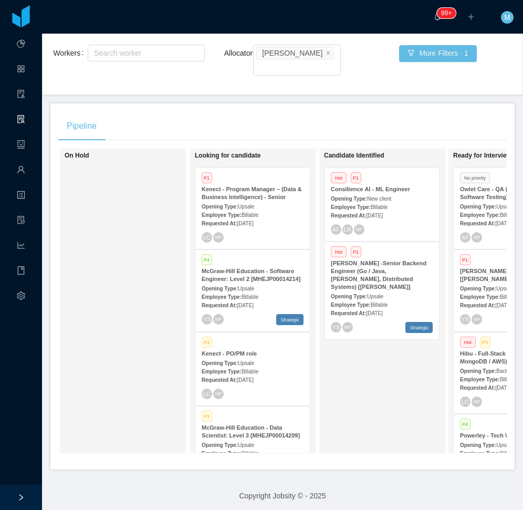
scroll to position [0, 87]
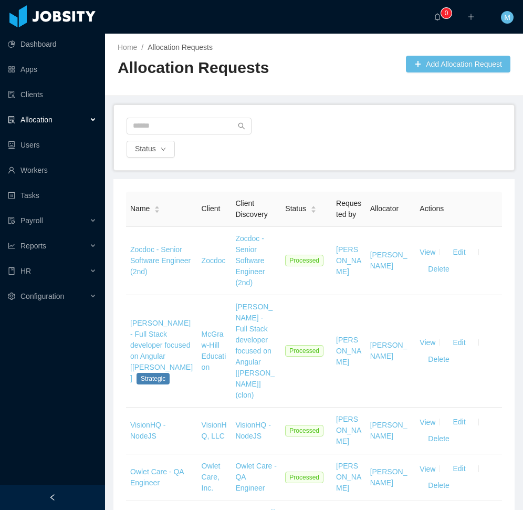
click at [71, 510] on div at bounding box center [52, 497] width 105 height 25
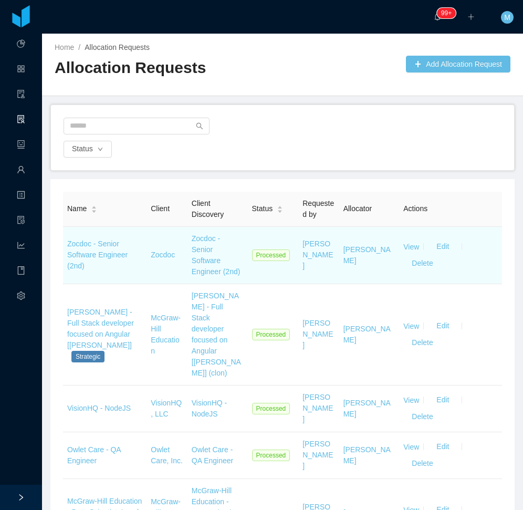
scroll to position [452, 0]
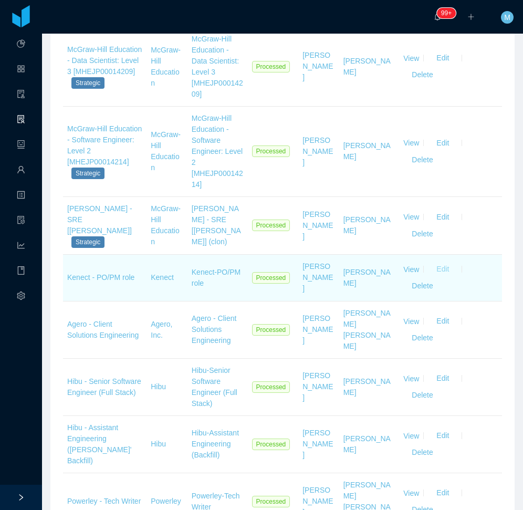
click at [434, 261] on button "Edit" at bounding box center [442, 269] width 29 height 17
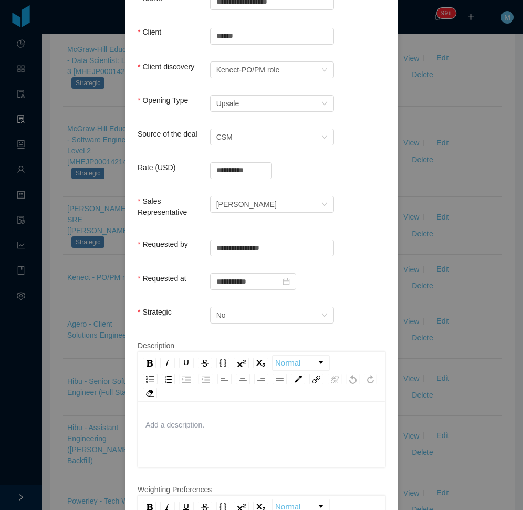
scroll to position [0, 0]
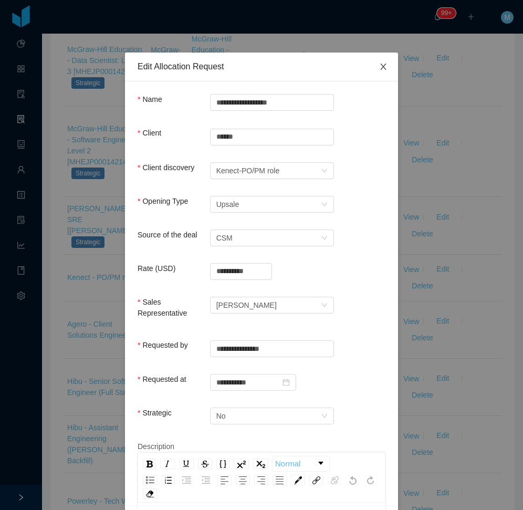
drag, startPoint x: 379, startPoint y: 69, endPoint x: 383, endPoint y: 112, distance: 43.8
click at [380, 69] on icon "icon: close" at bounding box center [383, 67] width 8 height 8
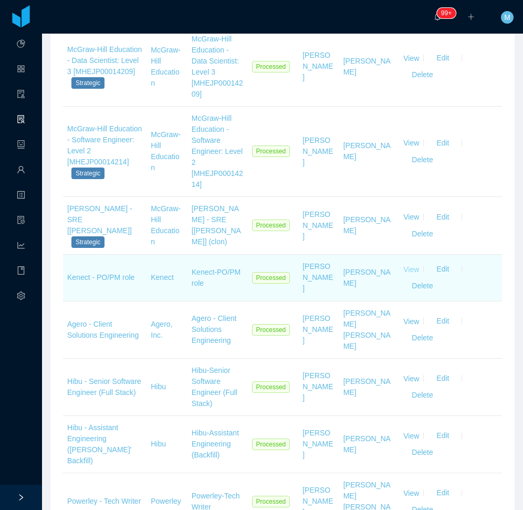
click at [404, 265] on link "View" at bounding box center [412, 269] width 16 height 8
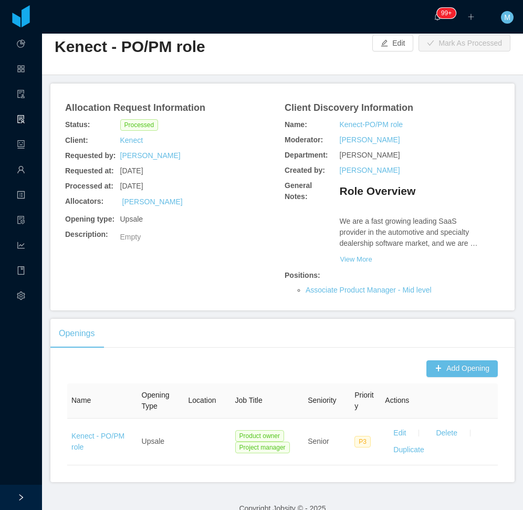
scroll to position [38, 0]
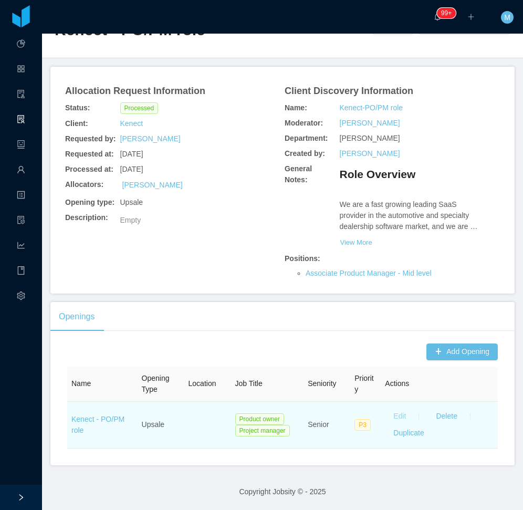
click at [396, 417] on button "Edit" at bounding box center [399, 416] width 29 height 17
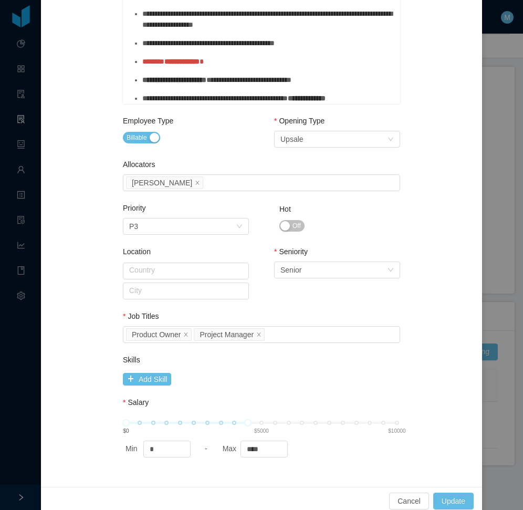
scroll to position [0, 0]
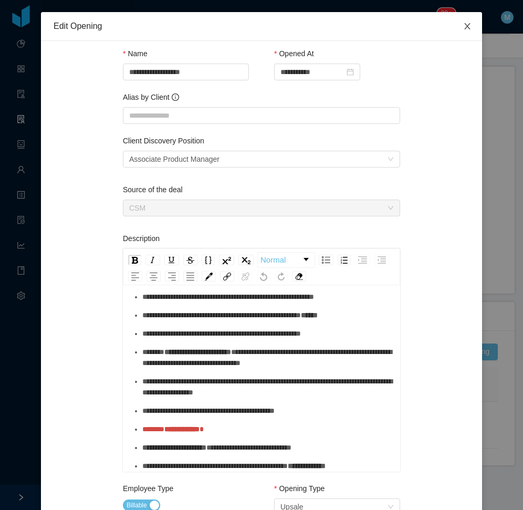
click at [465, 26] on icon "icon: close" at bounding box center [468, 26] width 6 height 6
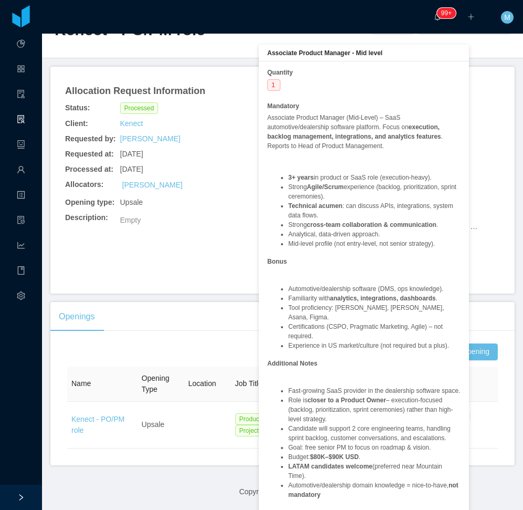
click at [369, 276] on div "Quantity 1 Mandatory Associate Product Manager (Mid-Level) – SaaS automotive/de…" at bounding box center [364, 288] width 193 height 440
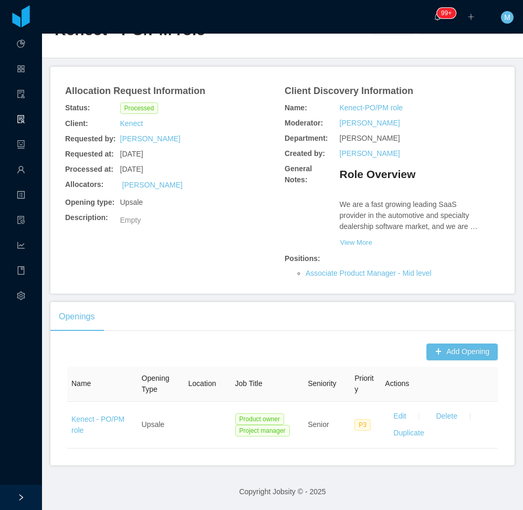
drag, startPoint x: 230, startPoint y: 272, endPoint x: 283, endPoint y: 266, distance: 53.9
click at [232, 272] on div "Allocation Request Information Status: Processed Client: Kenect Requested by: […" at bounding box center [282, 180] width 439 height 202
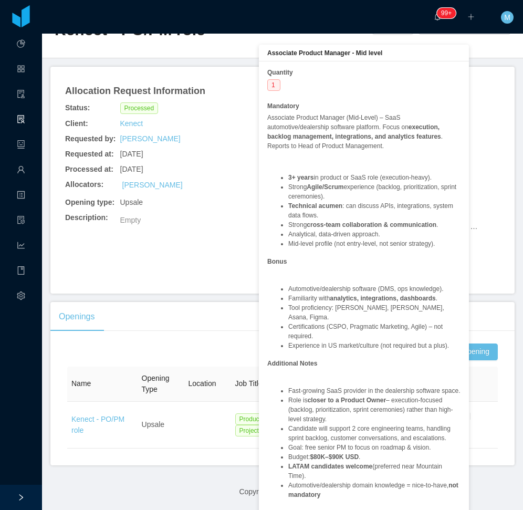
click at [365, 272] on p at bounding box center [364, 273] width 193 height 9
click at [222, 210] on div "Opening type: Upsale" at bounding box center [173, 202] width 220 height 15
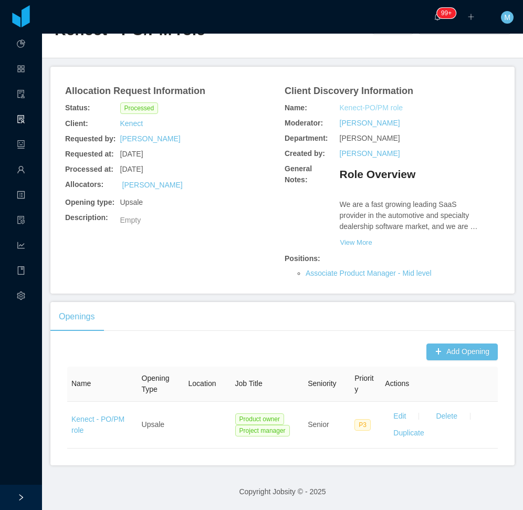
click at [371, 110] on link "Kenect-PO/PM role" at bounding box center [372, 107] width 64 height 11
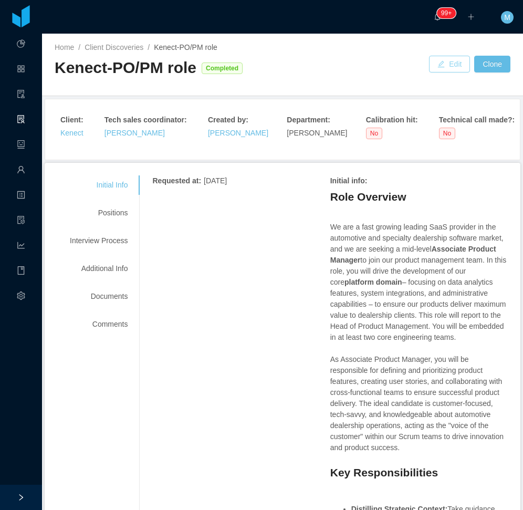
click at [442, 65] on button "Edit" at bounding box center [449, 64] width 41 height 17
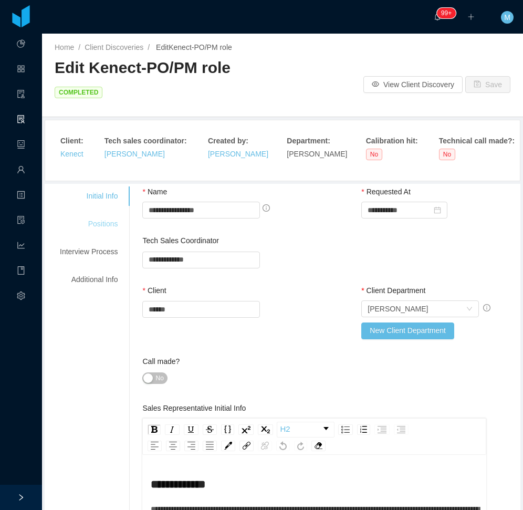
click at [106, 214] on div "Positions" at bounding box center [88, 223] width 83 height 19
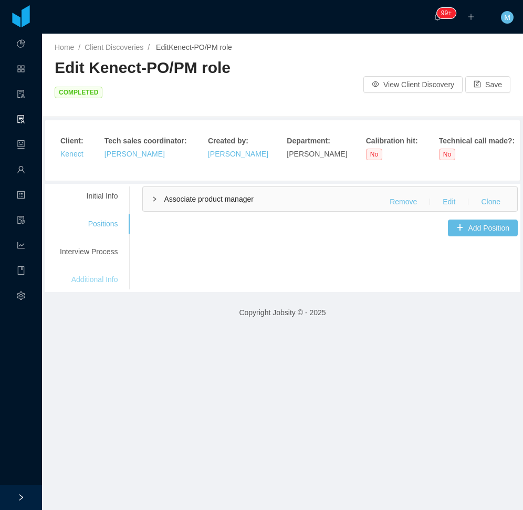
click at [95, 270] on div "Additional Info" at bounding box center [88, 279] width 83 height 19
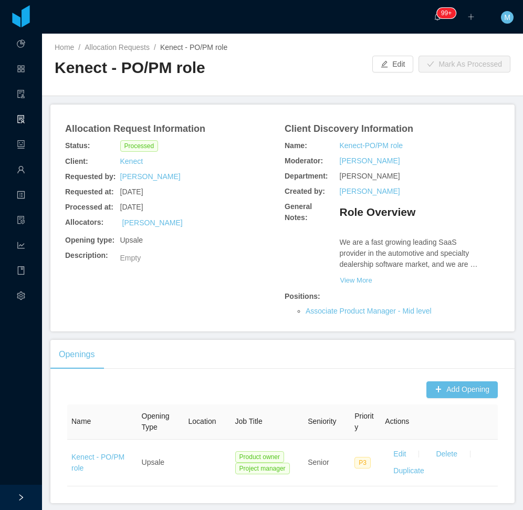
click at [231, 248] on div "Opening type: Upsale" at bounding box center [173, 240] width 220 height 15
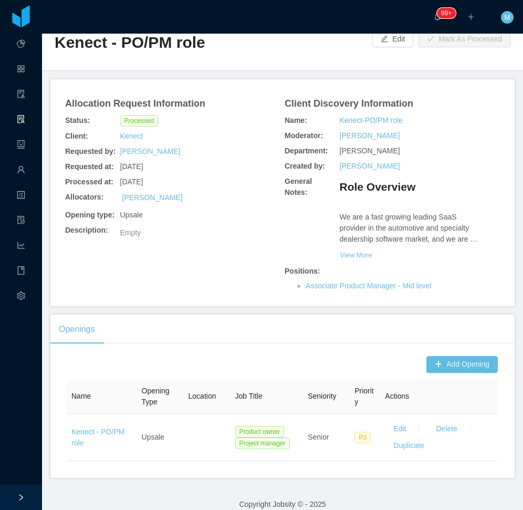
scroll to position [38, 0]
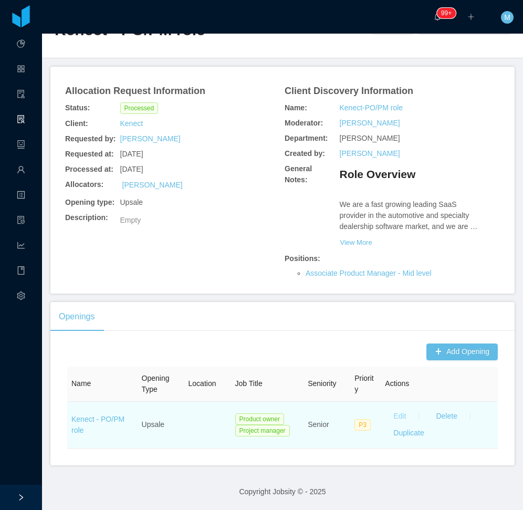
click at [397, 416] on button "Edit" at bounding box center [399, 416] width 29 height 17
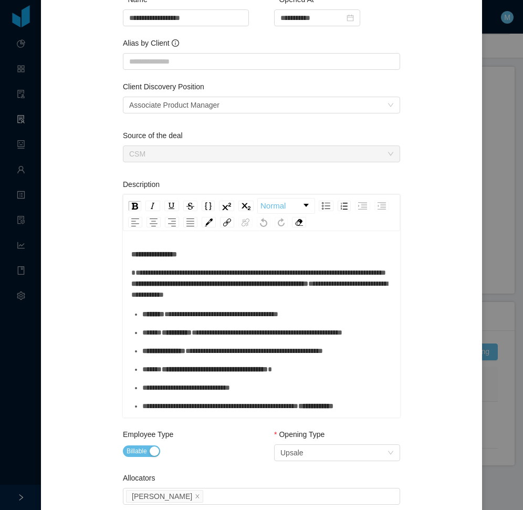
scroll to position [0, 0]
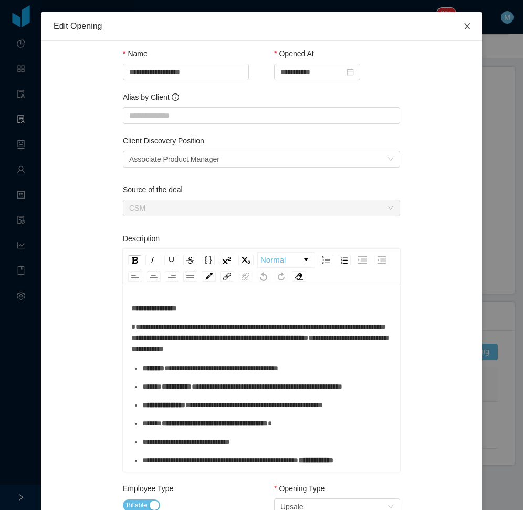
click at [460, 22] on span "Close" at bounding box center [467, 26] width 29 height 29
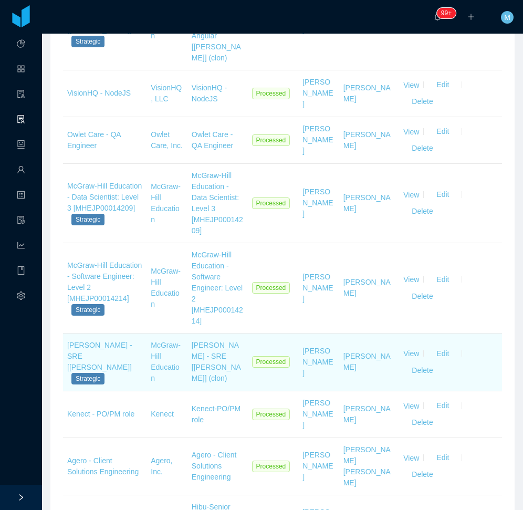
scroll to position [368, 0]
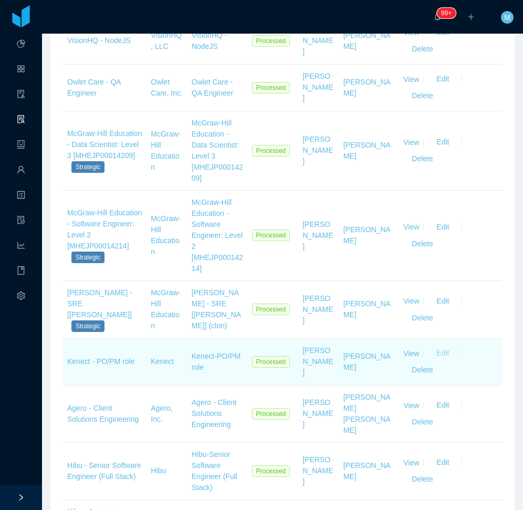
click at [437, 345] on button "Edit" at bounding box center [442, 353] width 29 height 17
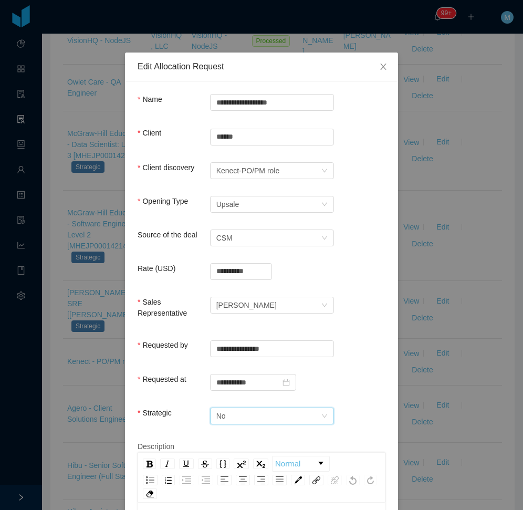
click at [294, 411] on div "No" at bounding box center [269, 416] width 105 height 16
drag, startPoint x: 246, startPoint y: 424, endPoint x: 307, endPoint y: 368, distance: 83.3
click at [245, 424] on li "Yes" at bounding box center [268, 426] width 124 height 17
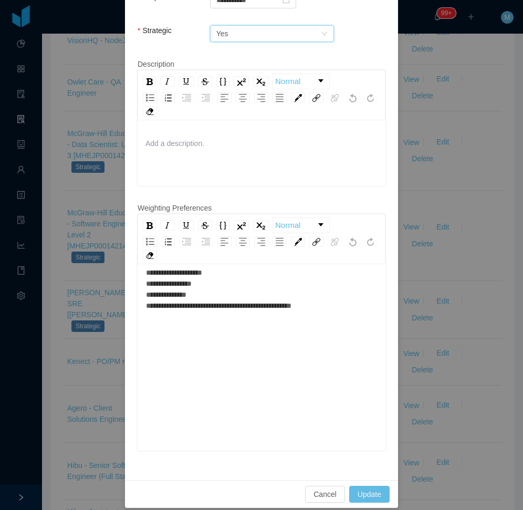
scroll to position [23, 0]
click at [361, 486] on button "Update" at bounding box center [369, 494] width 40 height 17
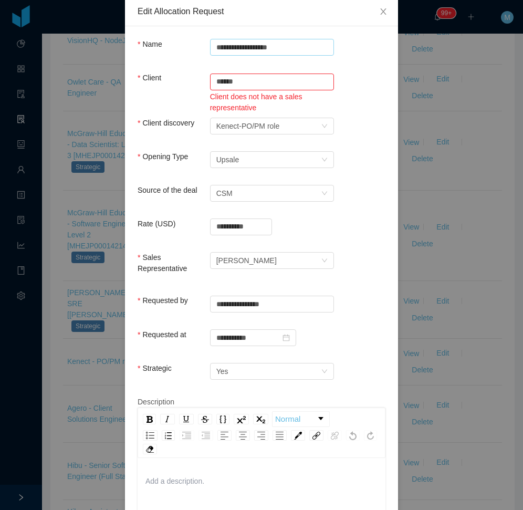
scroll to position [0, 0]
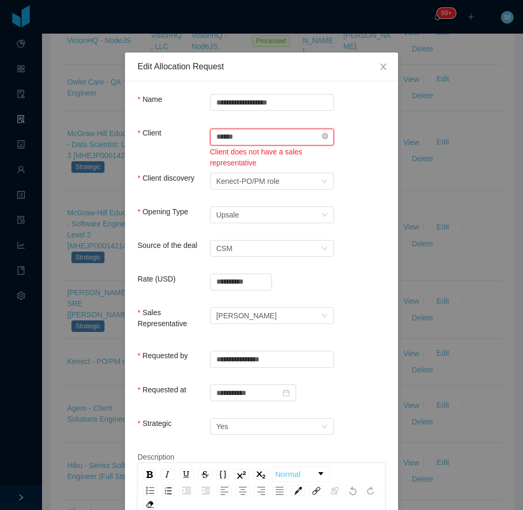
click at [319, 141] on input "******" at bounding box center [272, 137] width 124 height 17
drag, startPoint x: 337, startPoint y: 143, endPoint x: 329, endPoint y: 136, distance: 11.2
click at [337, 143] on div "Client Search clients ****** Kenect Client does not have a sales representative" at bounding box center [262, 149] width 248 height 43
click at [322, 135] on icon "icon: close-circle" at bounding box center [325, 136] width 6 height 6
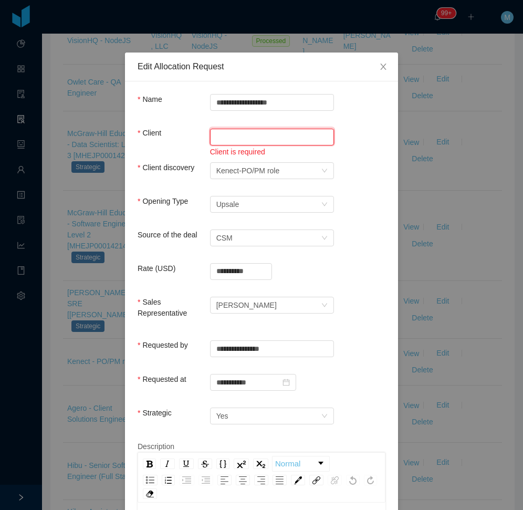
drag, startPoint x: 301, startPoint y: 135, endPoint x: 302, endPoint y: 142, distance: 7.4
click at [301, 134] on input "text" at bounding box center [272, 137] width 124 height 17
click at [254, 154] on li "Kenect" at bounding box center [268, 157] width 124 height 17
type input "******"
click at [346, 131] on form "**********" at bounding box center [262, 466] width 248 height 744
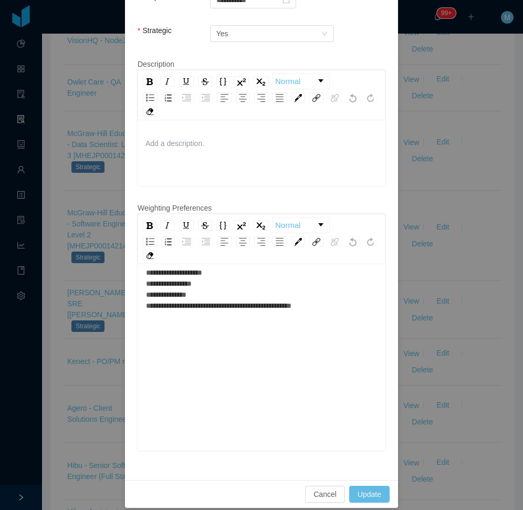
scroll to position [23, 0]
click at [365, 489] on button "Update" at bounding box center [369, 494] width 40 height 17
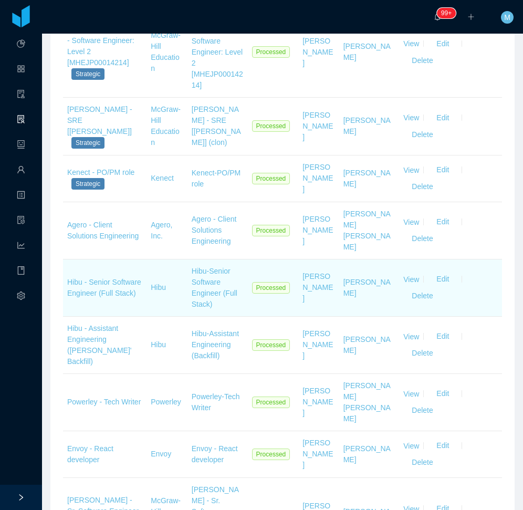
scroll to position [709, 0]
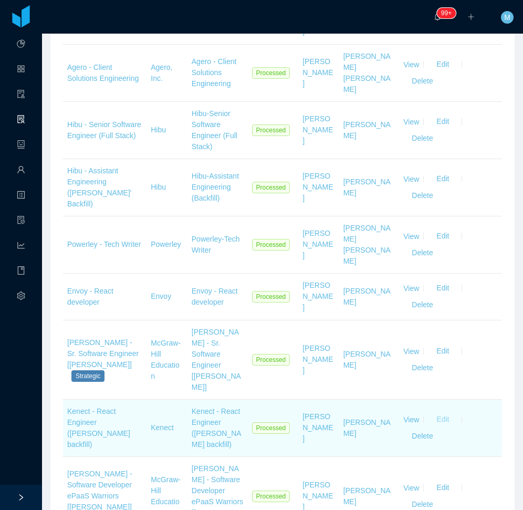
click at [439, 412] on button "Edit" at bounding box center [442, 420] width 29 height 17
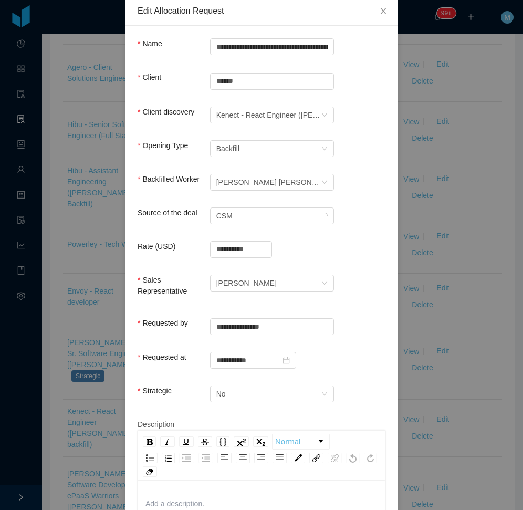
scroll to position [158, 0]
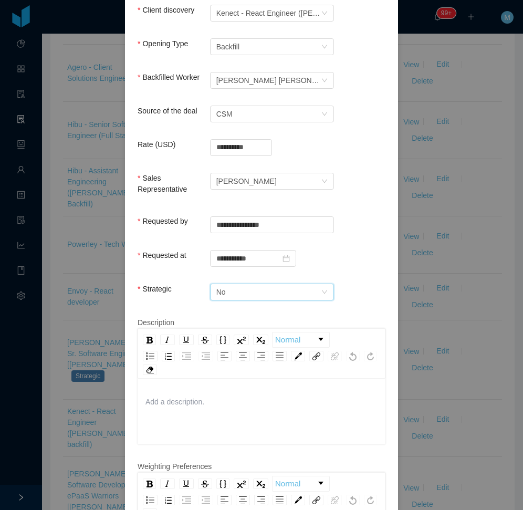
click at [260, 288] on div "No" at bounding box center [269, 292] width 105 height 16
click at [242, 305] on li "Yes" at bounding box center [268, 302] width 124 height 17
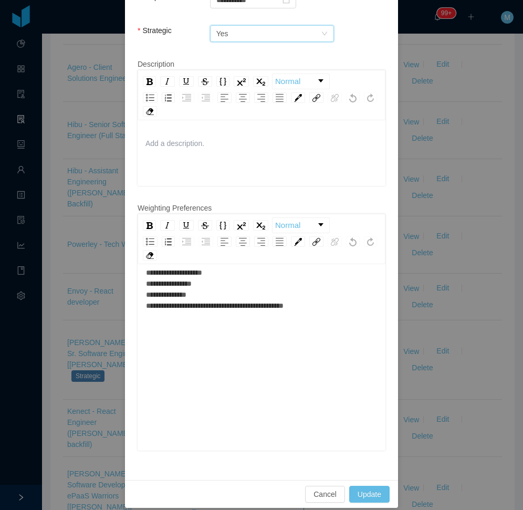
scroll to position [23, 0]
click at [366, 486] on button "Update" at bounding box center [369, 494] width 40 height 17
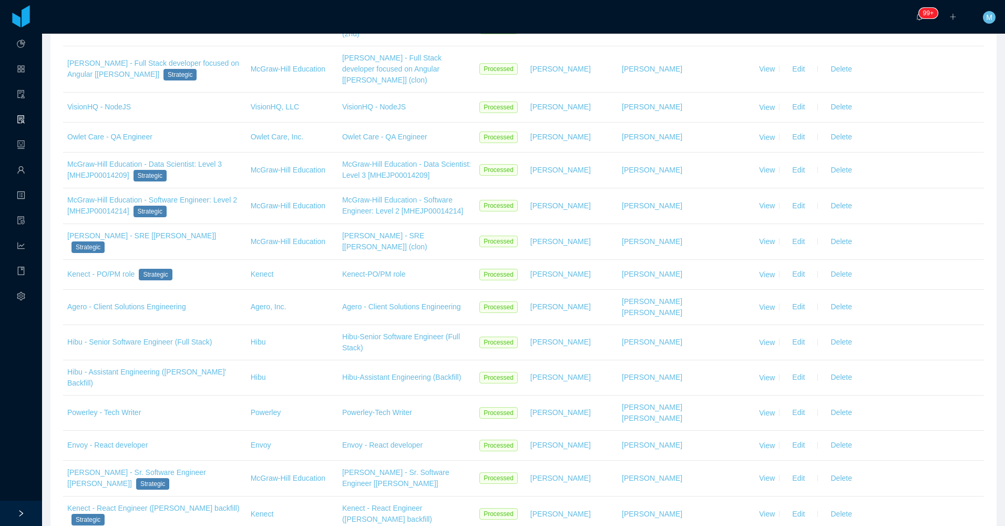
scroll to position [938, 0]
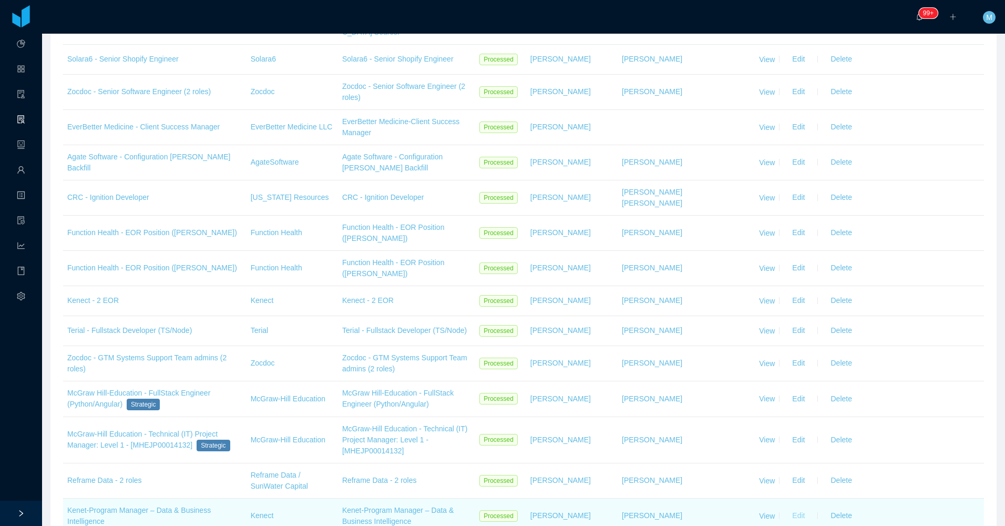
click at [523, 507] on button "Edit" at bounding box center [798, 515] width 29 height 17
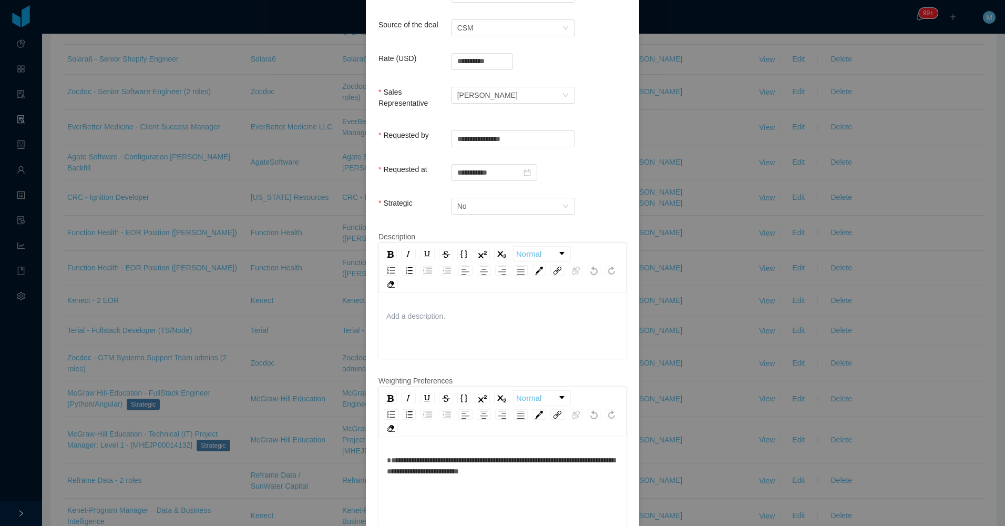
scroll to position [53, 0]
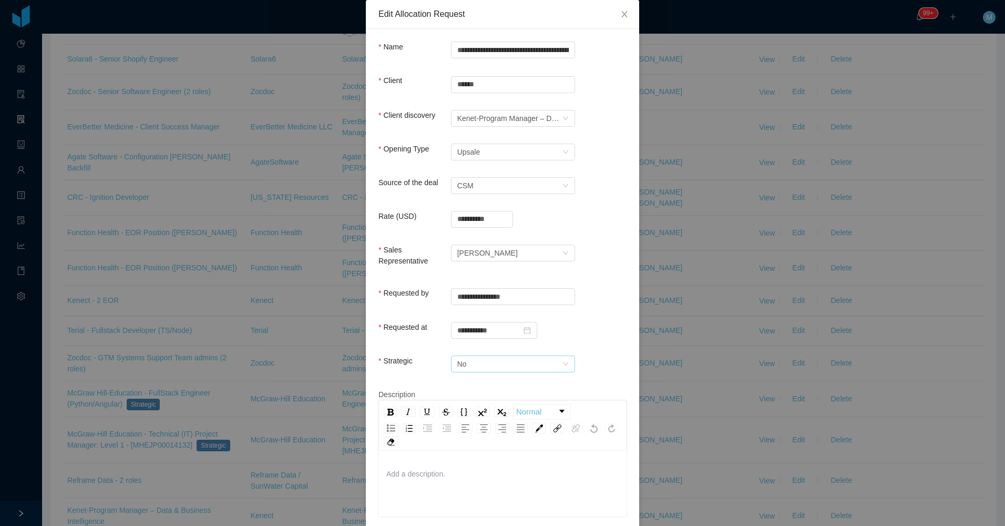
click at [516, 351] on form "**********" at bounding box center [502, 414] width 248 height 744
click at [502, 356] on div "No" at bounding box center [509, 364] width 105 height 16
click at [482, 377] on li "Yes" at bounding box center [509, 374] width 124 height 17
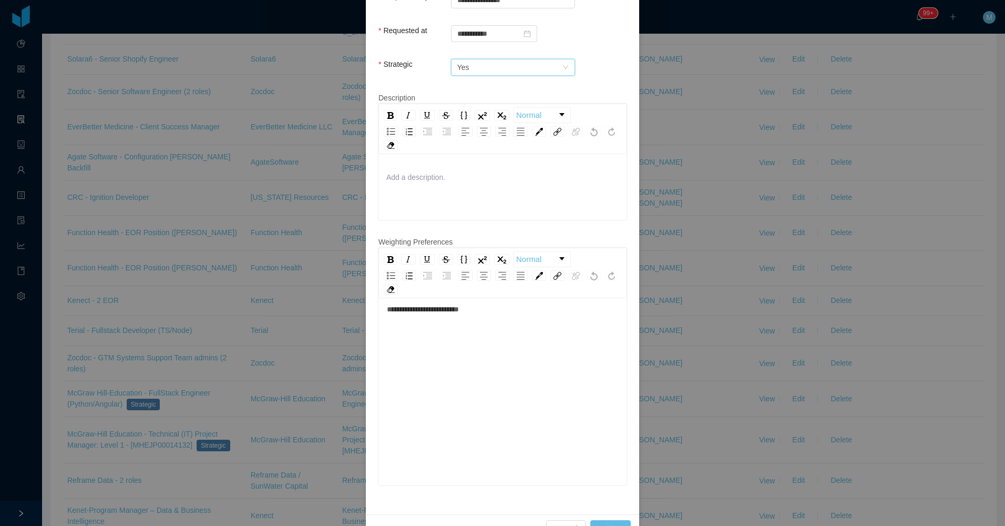
scroll to position [367, 0]
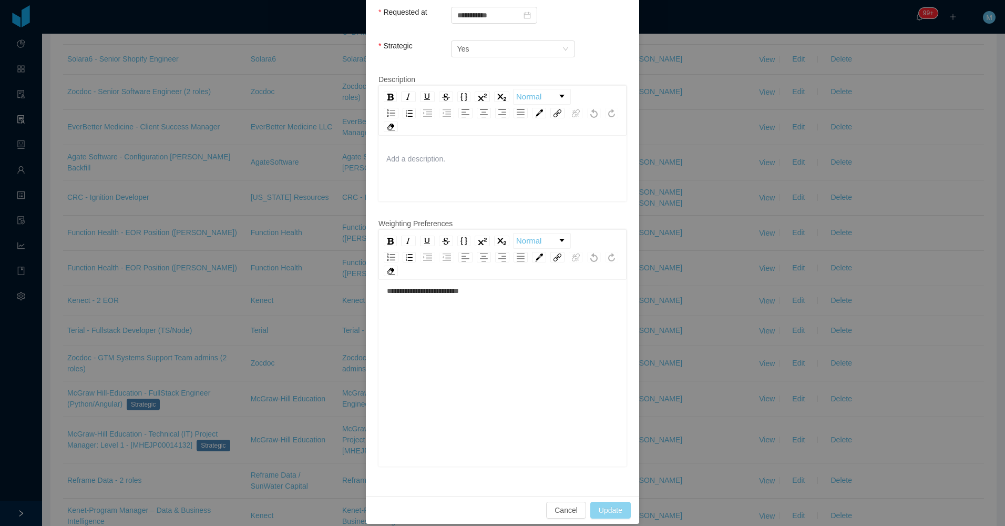
click at [523, 501] on button "Update" at bounding box center [610, 509] width 40 height 17
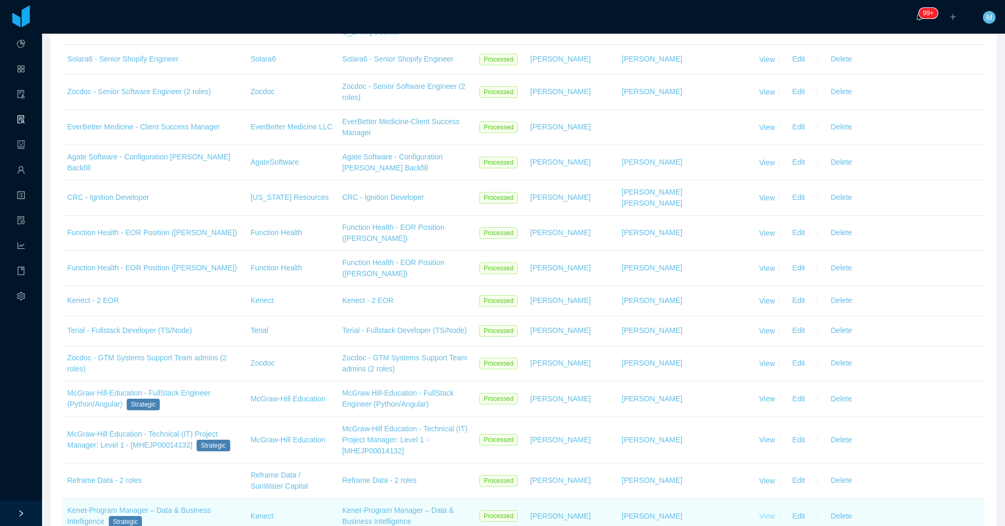
click at [523, 510] on link "View" at bounding box center [767, 515] width 16 height 8
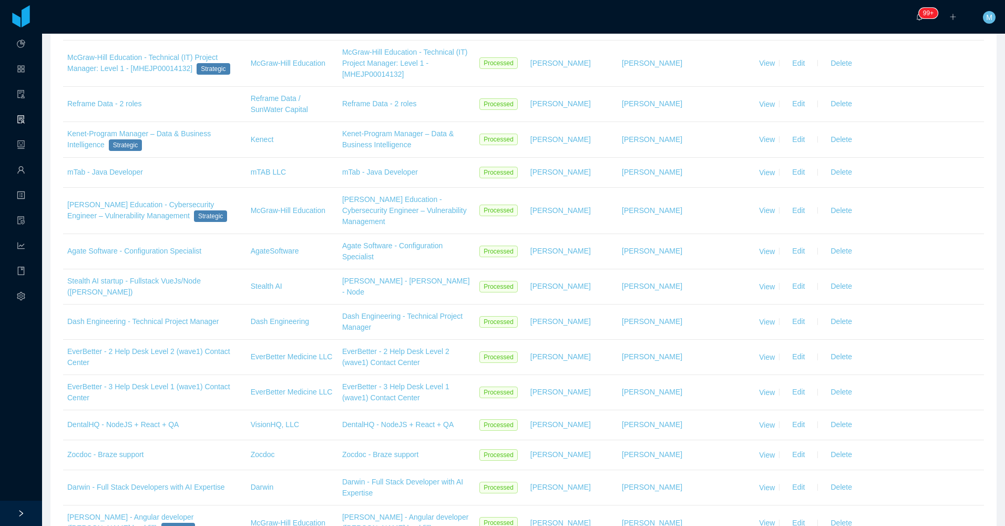
scroll to position [1509, 0]
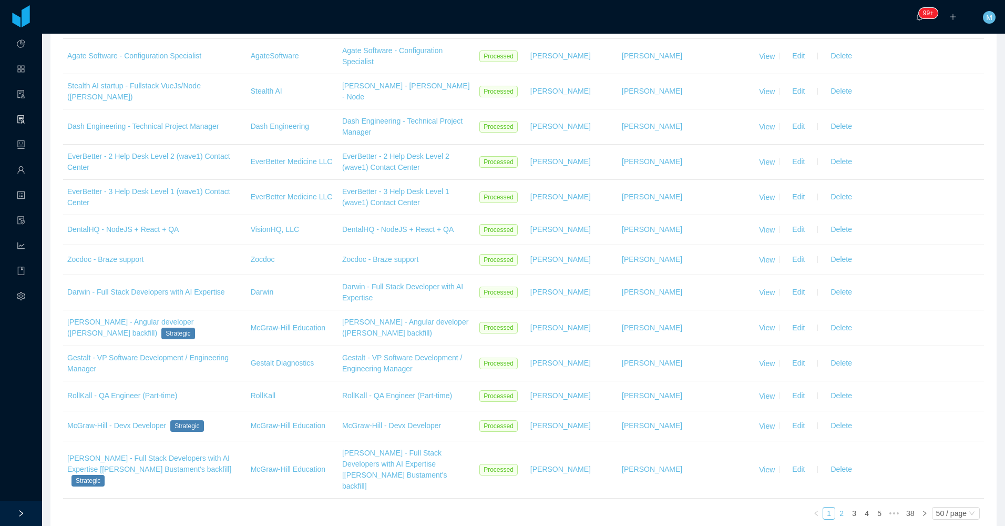
click at [523, 507] on link "2" at bounding box center [842, 513] width 12 height 12
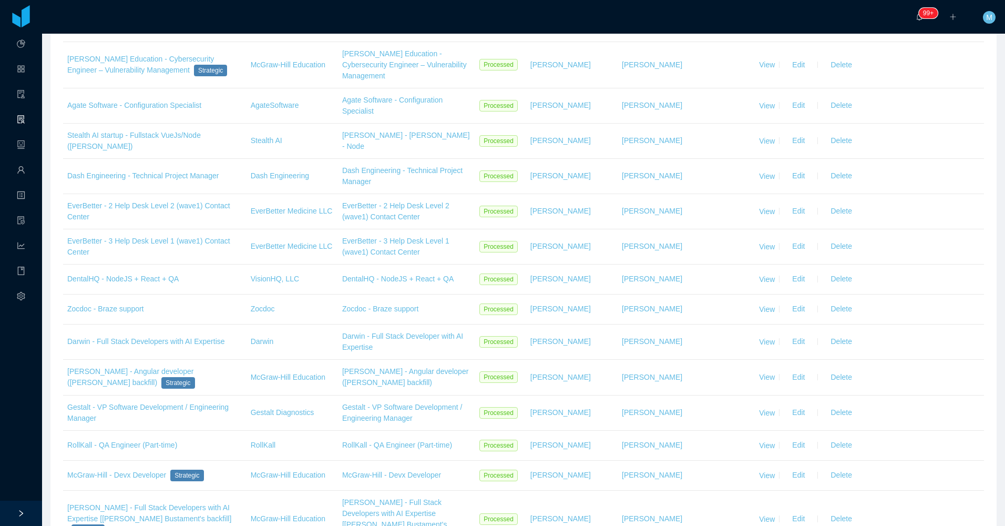
scroll to position [1509, 0]
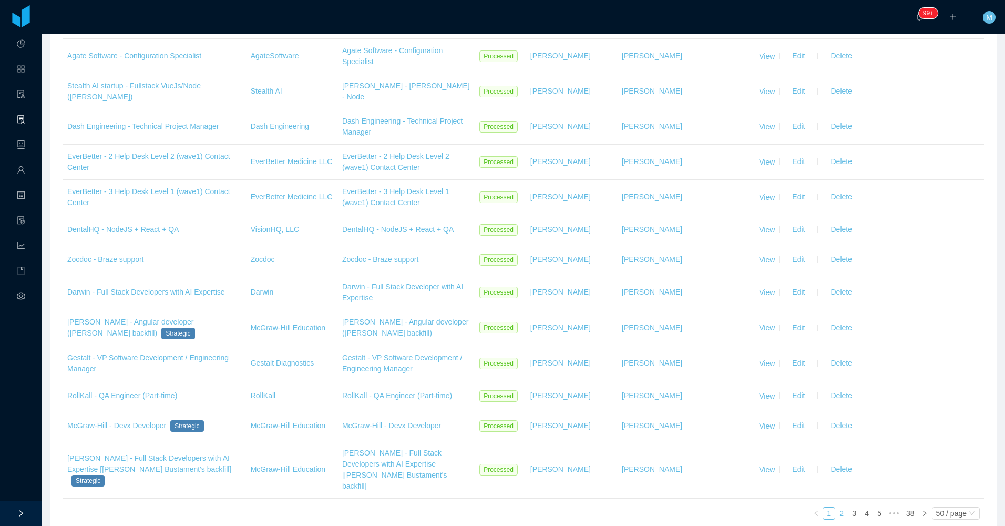
click at [523, 507] on link "2" at bounding box center [842, 513] width 12 height 12
click at [523, 507] on div "50 / page" at bounding box center [951, 513] width 30 height 12
click at [523, 437] on li "500 / page" at bounding box center [947, 437] width 48 height 17
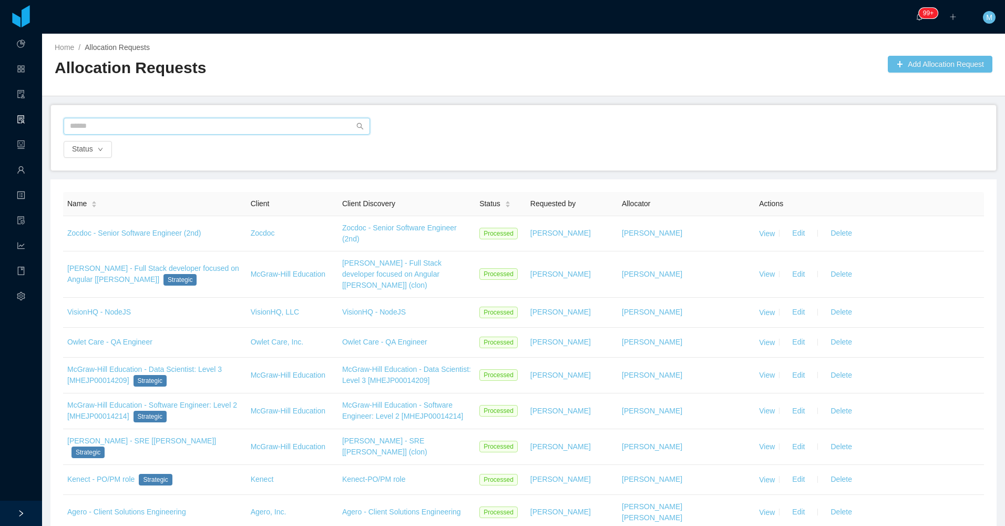
click at [113, 119] on input "text" at bounding box center [217, 126] width 306 height 17
type input "****"
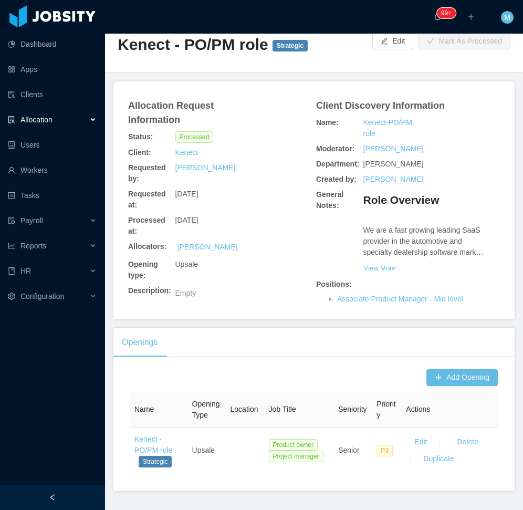
scroll to position [55, 0]
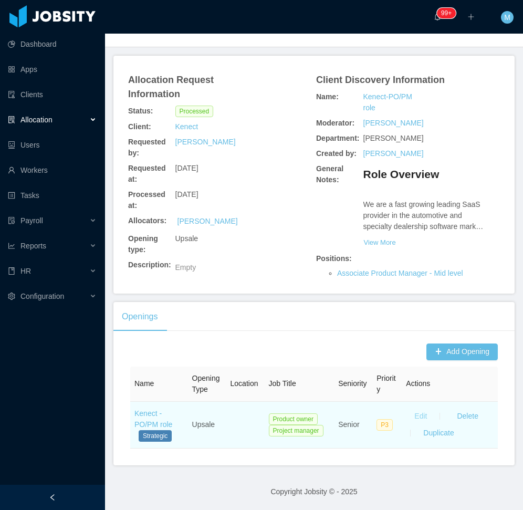
click at [420, 413] on button "Edit" at bounding box center [420, 416] width 29 height 17
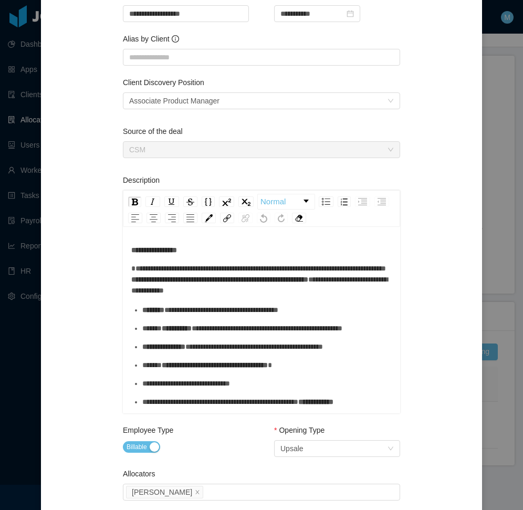
scroll to position [0, 0]
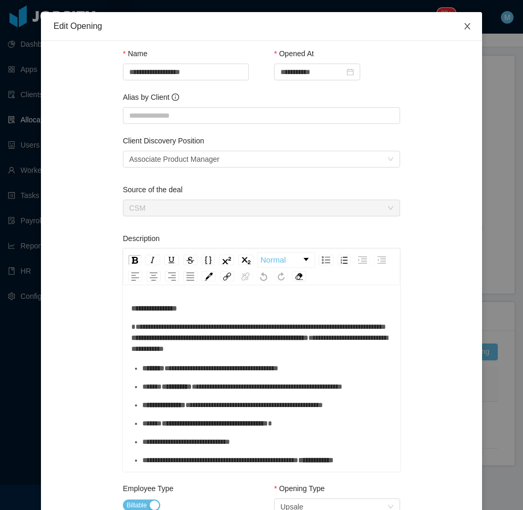
drag, startPoint x: 464, startPoint y: 30, endPoint x: 457, endPoint y: 29, distance: 6.3
click at [464, 29] on icon "icon: close" at bounding box center [468, 26] width 8 height 8
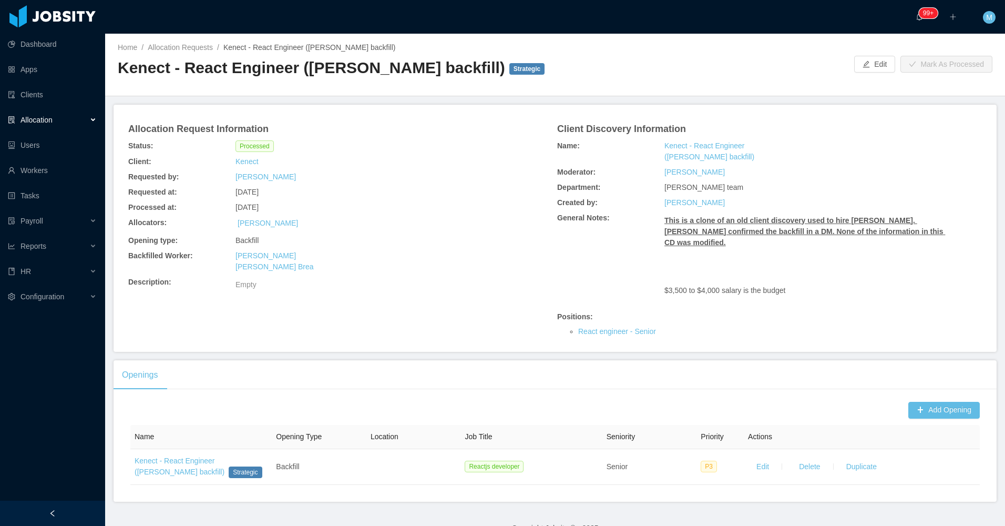
click at [453, 215] on div "Processed at: [DATE]" at bounding box center [340, 207] width 429 height 15
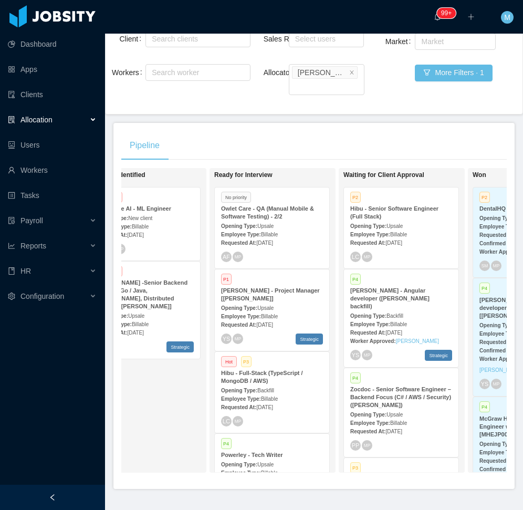
scroll to position [0, 305]
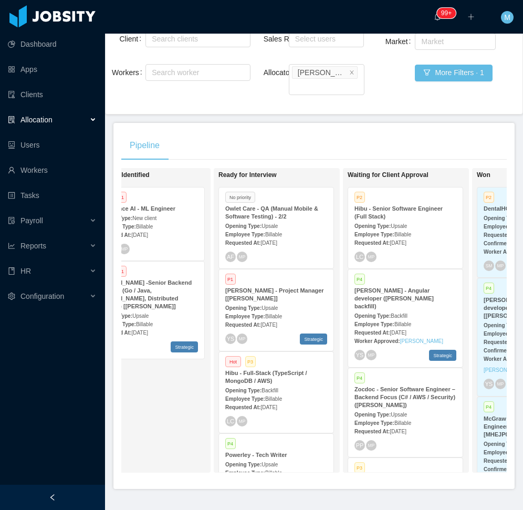
click at [184, 429] on div "Candidate Identified Hot P1 Consilience AI - ML Engineer Opening Type: New clie…" at bounding box center [162, 320] width 147 height 295
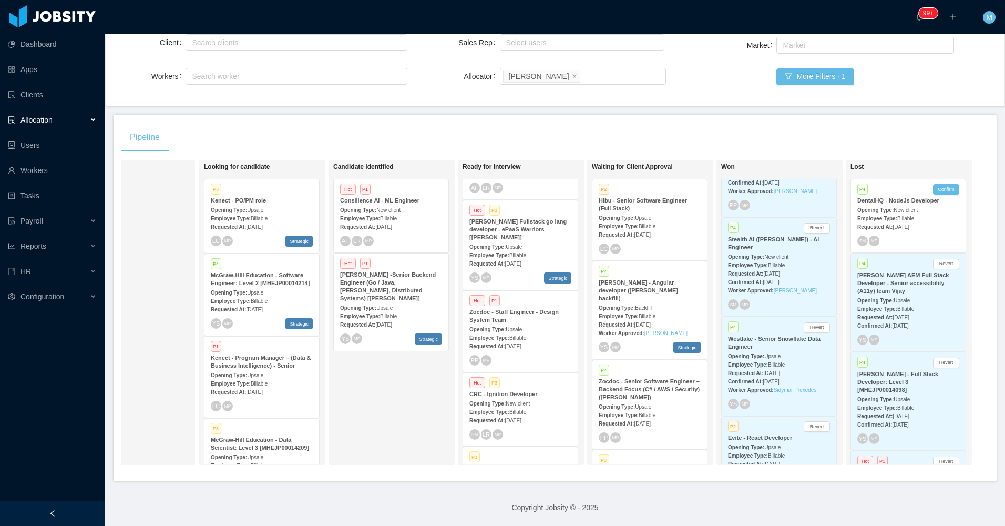
scroll to position [0, 69]
drag, startPoint x: 386, startPoint y: 399, endPoint x: 337, endPoint y: 324, distance: 89.5
click at [386, 398] on div "Candidate Identified Hot P1 Consilience AI - ML Engineer Opening Type: New clie…" at bounding box center [406, 312] width 147 height 295
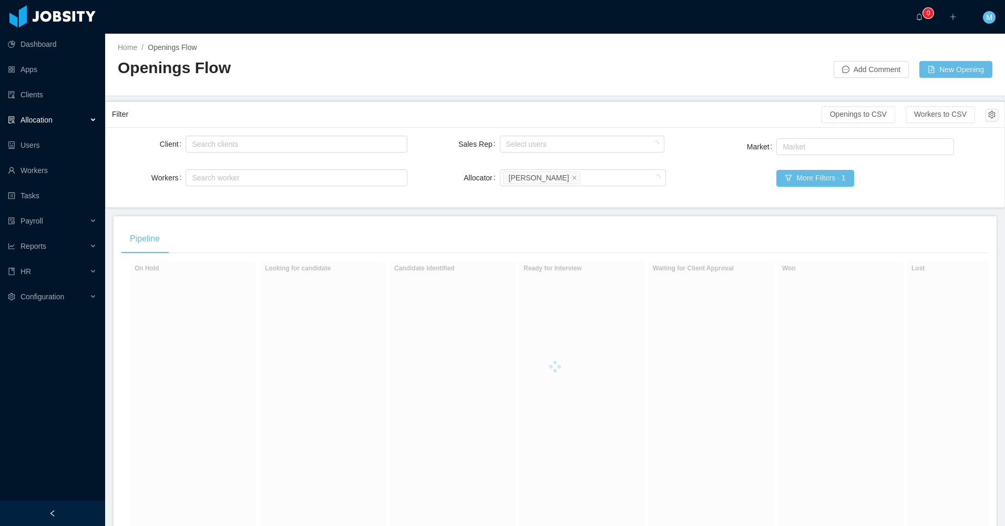
click at [78, 505] on div at bounding box center [52, 512] width 105 height 25
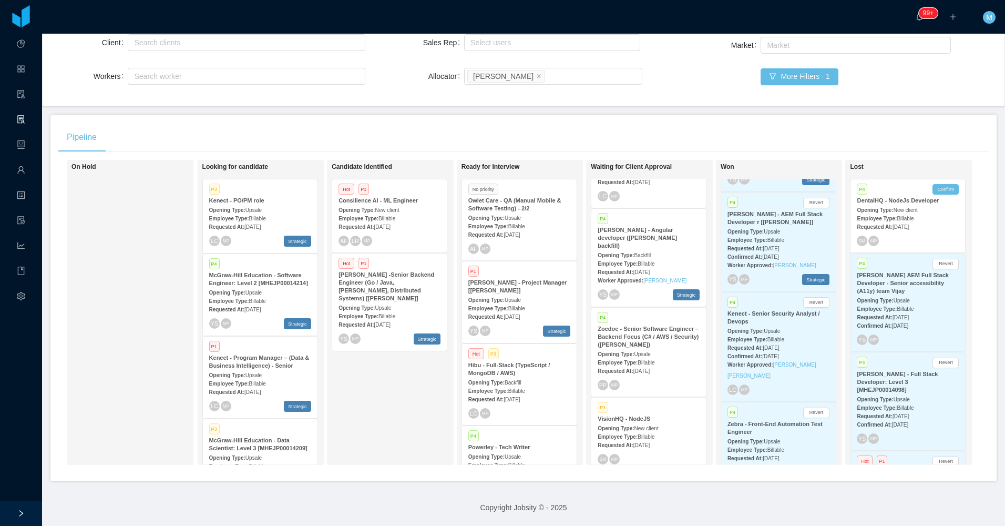
scroll to position [1018, 0]
